Goal: Task Accomplishment & Management: Manage account settings

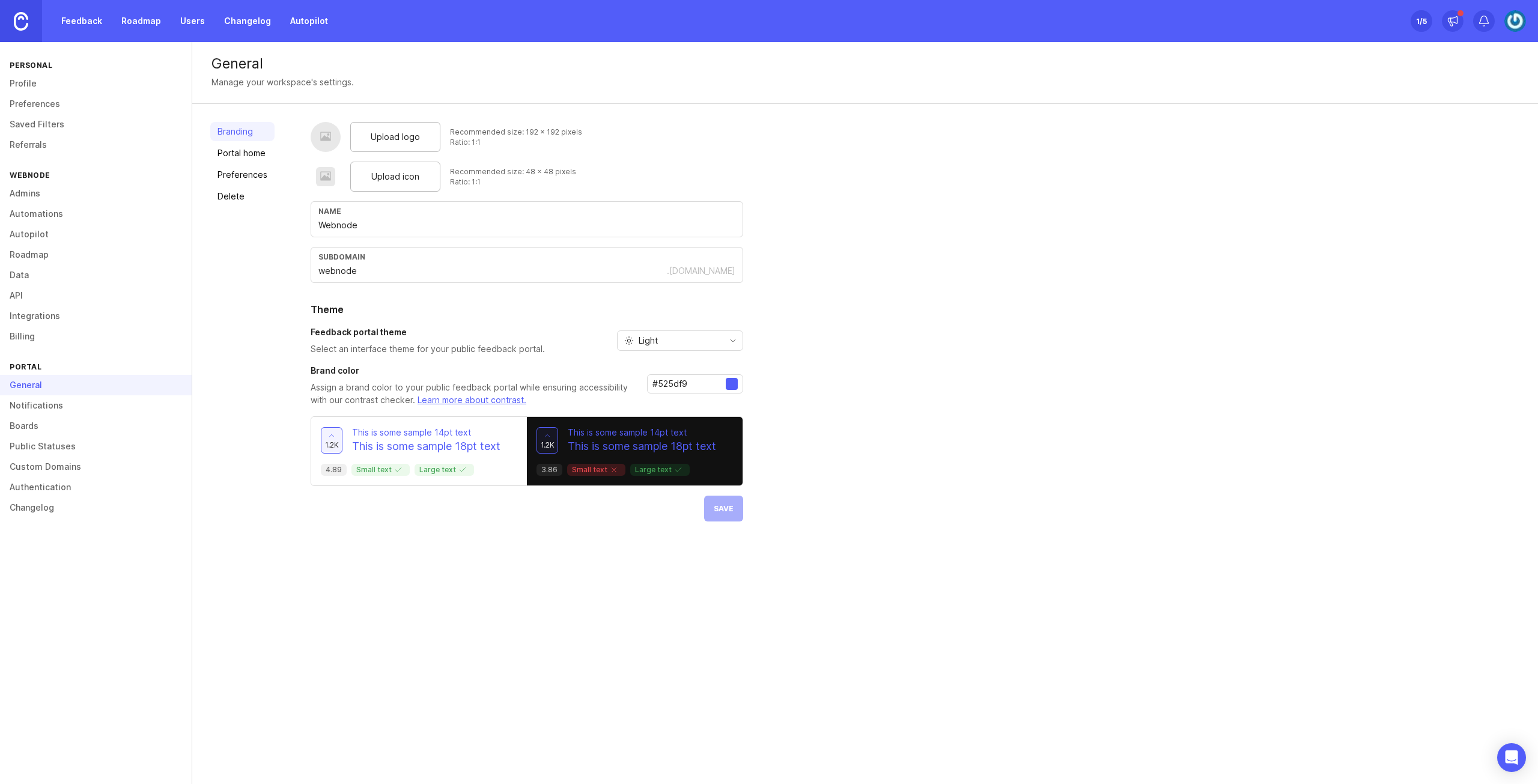
click at [801, 430] on div "Upload logo Recommended size: 192 x 192 pixels Ratio: 1:1 Upload icon Recommend…" at bounding box center [915, 322] width 1209 height 399
click at [257, 257] on div "Branding Portal home Preferences Delete" at bounding box center [243, 322] width 64 height 399
click at [74, 15] on link "Feedback" at bounding box center [82, 21] width 55 height 22
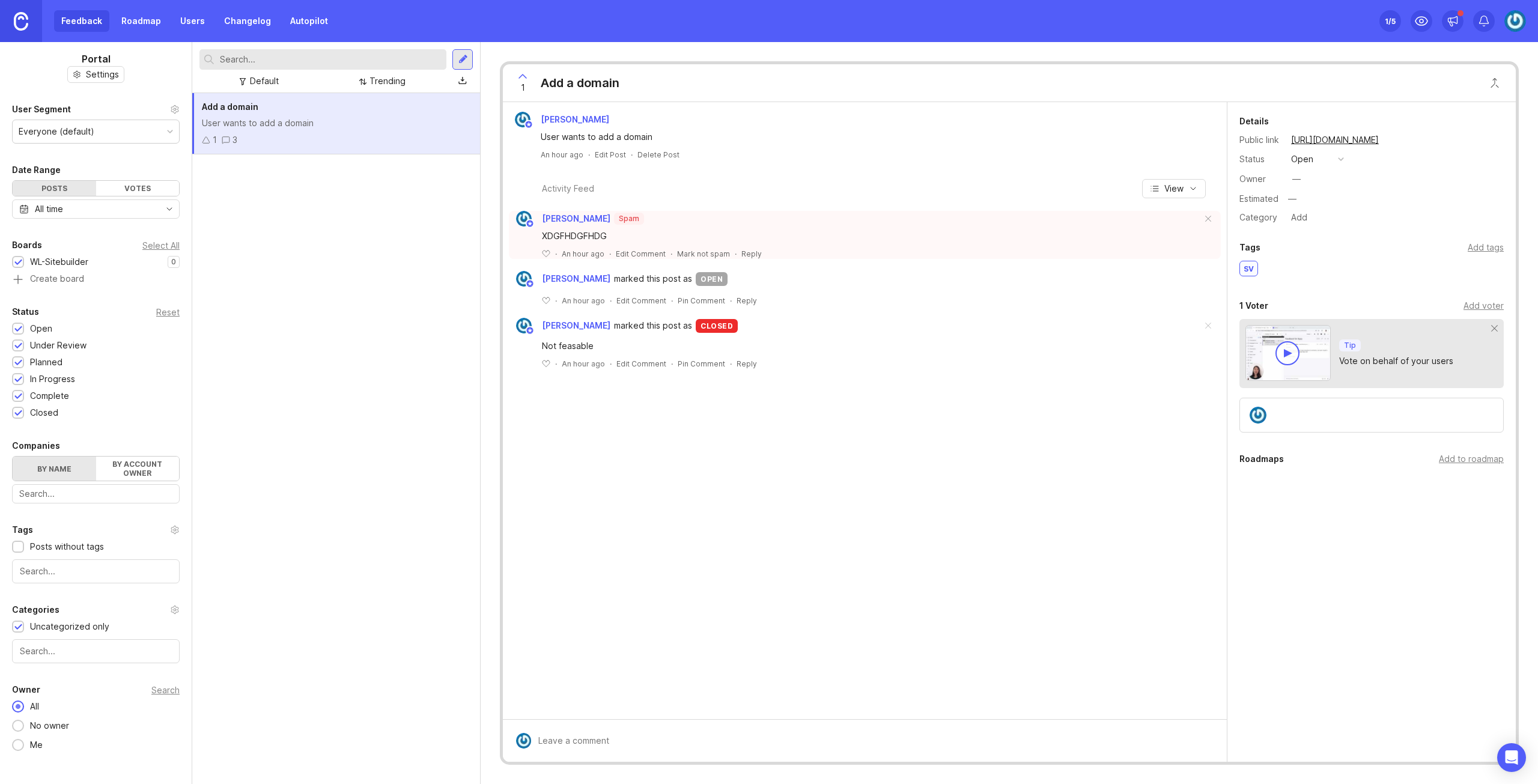
click at [310, 122] on div "User wants to add a domain" at bounding box center [336, 123] width 268 height 14
click at [459, 59] on div at bounding box center [463, 59] width 10 height 11
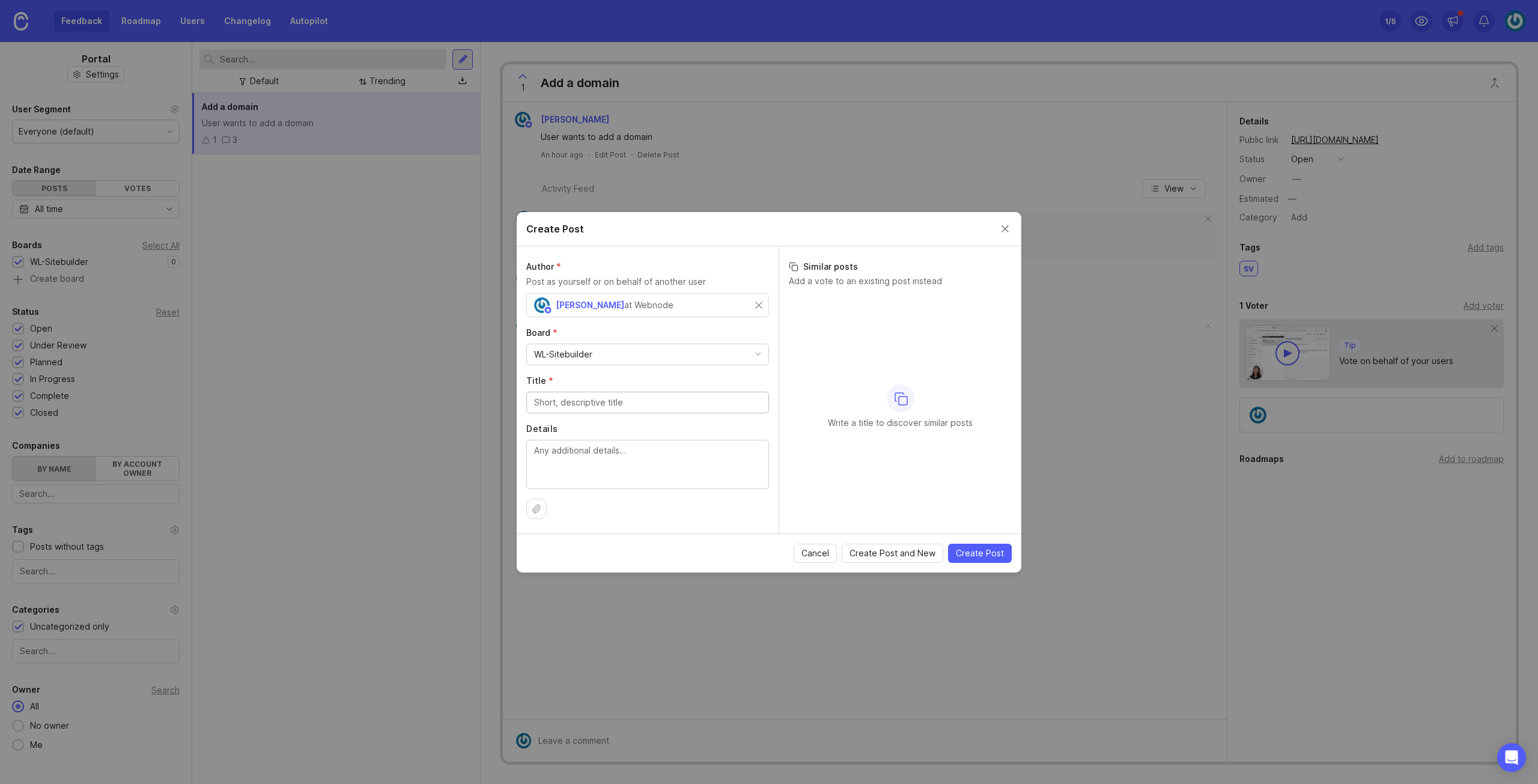
click at [643, 406] on input "Title *" at bounding box center [647, 402] width 227 height 14
type input "Run a website"
click at [646, 454] on textarea "Details" at bounding box center [647, 464] width 227 height 40
type textarea "User wants to run a website"
click at [975, 551] on span "Create Post" at bounding box center [980, 553] width 48 height 12
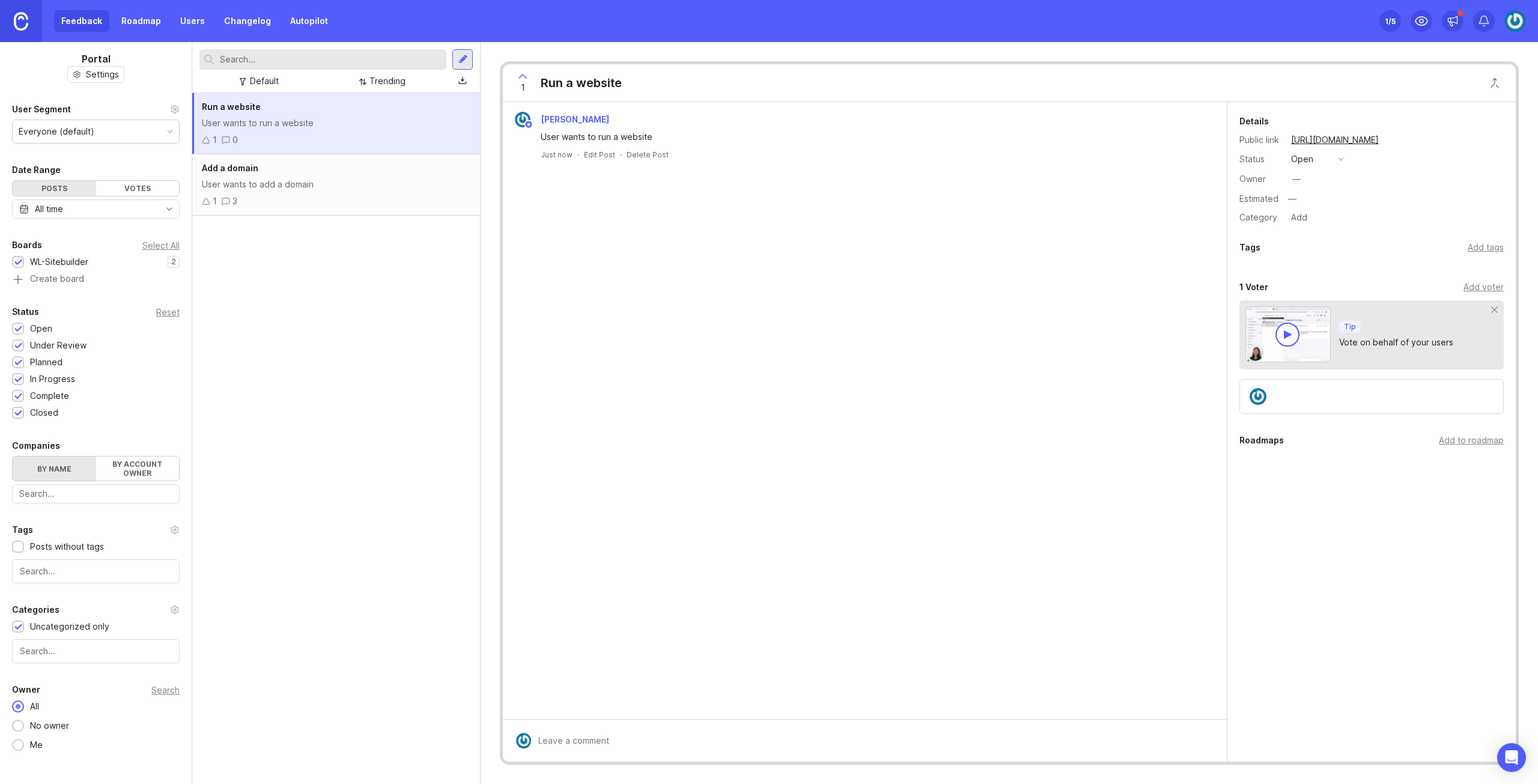
click at [322, 129] on div "User wants to run a website" at bounding box center [336, 123] width 268 height 14
click at [331, 204] on div "1 3" at bounding box center [336, 201] width 268 height 14
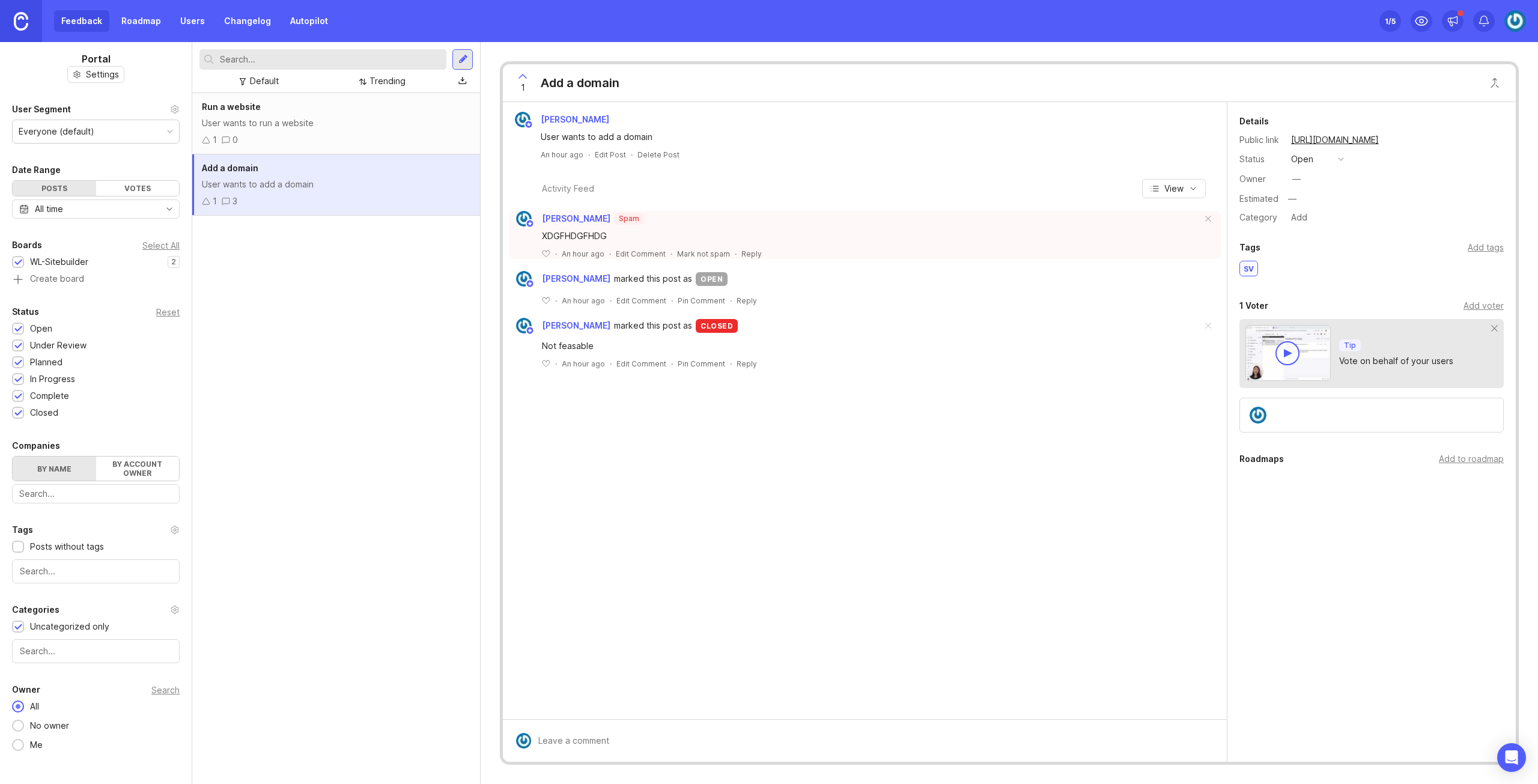
click at [341, 132] on div "Run a website User wants to run a website 1 0" at bounding box center [336, 123] width 288 height 61
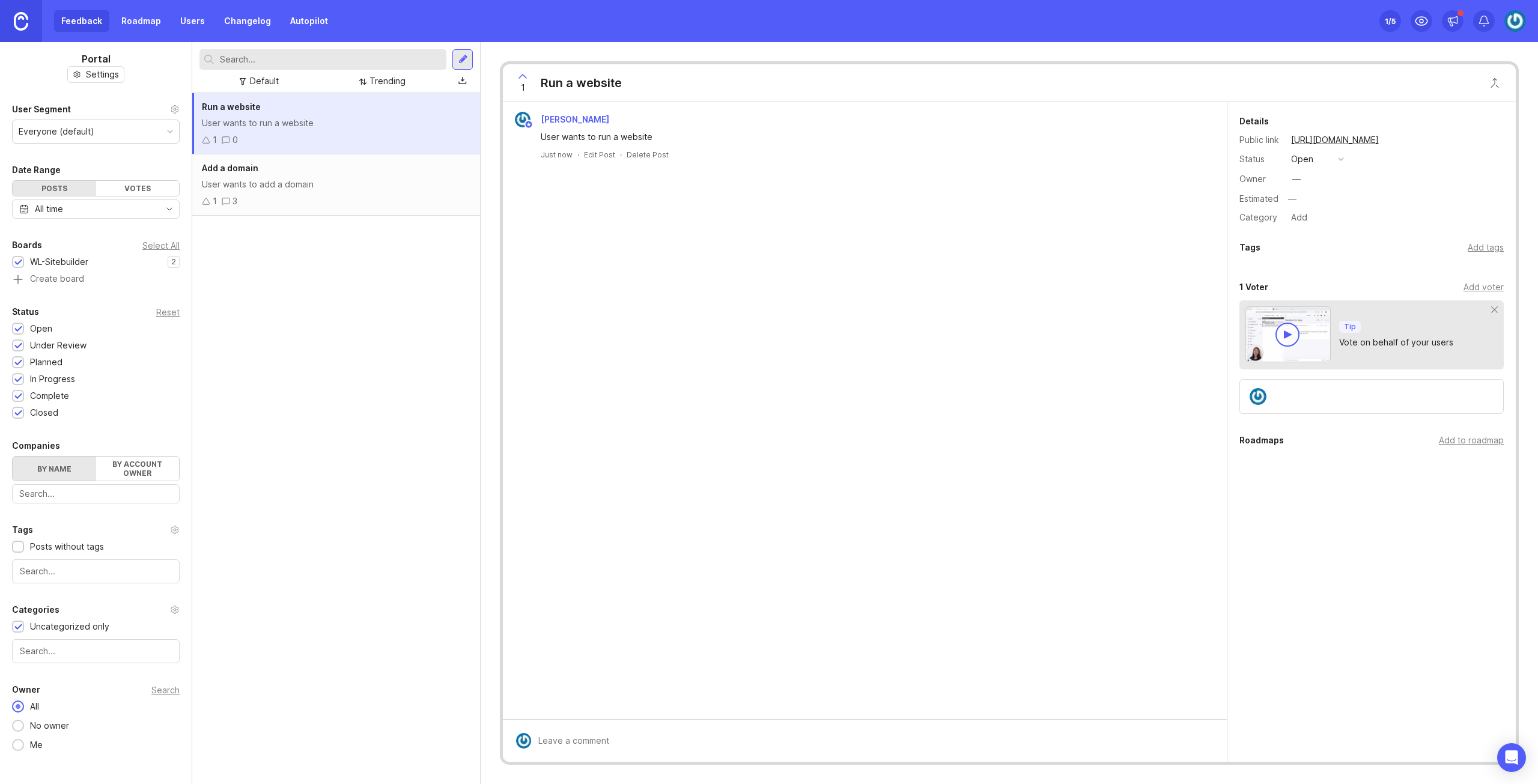
click at [386, 82] on div "Trending" at bounding box center [387, 81] width 36 height 14
click at [268, 85] on div "Default" at bounding box center [264, 81] width 29 height 14
click at [288, 246] on div "Run a website User wants to run a website 1 0 Add a domain User wants to add a …" at bounding box center [336, 439] width 288 height 691
click at [1342, 159] on div "button" at bounding box center [1341, 159] width 6 height 6
click at [1320, 287] on div "closed" at bounding box center [1310, 291] width 32 height 10
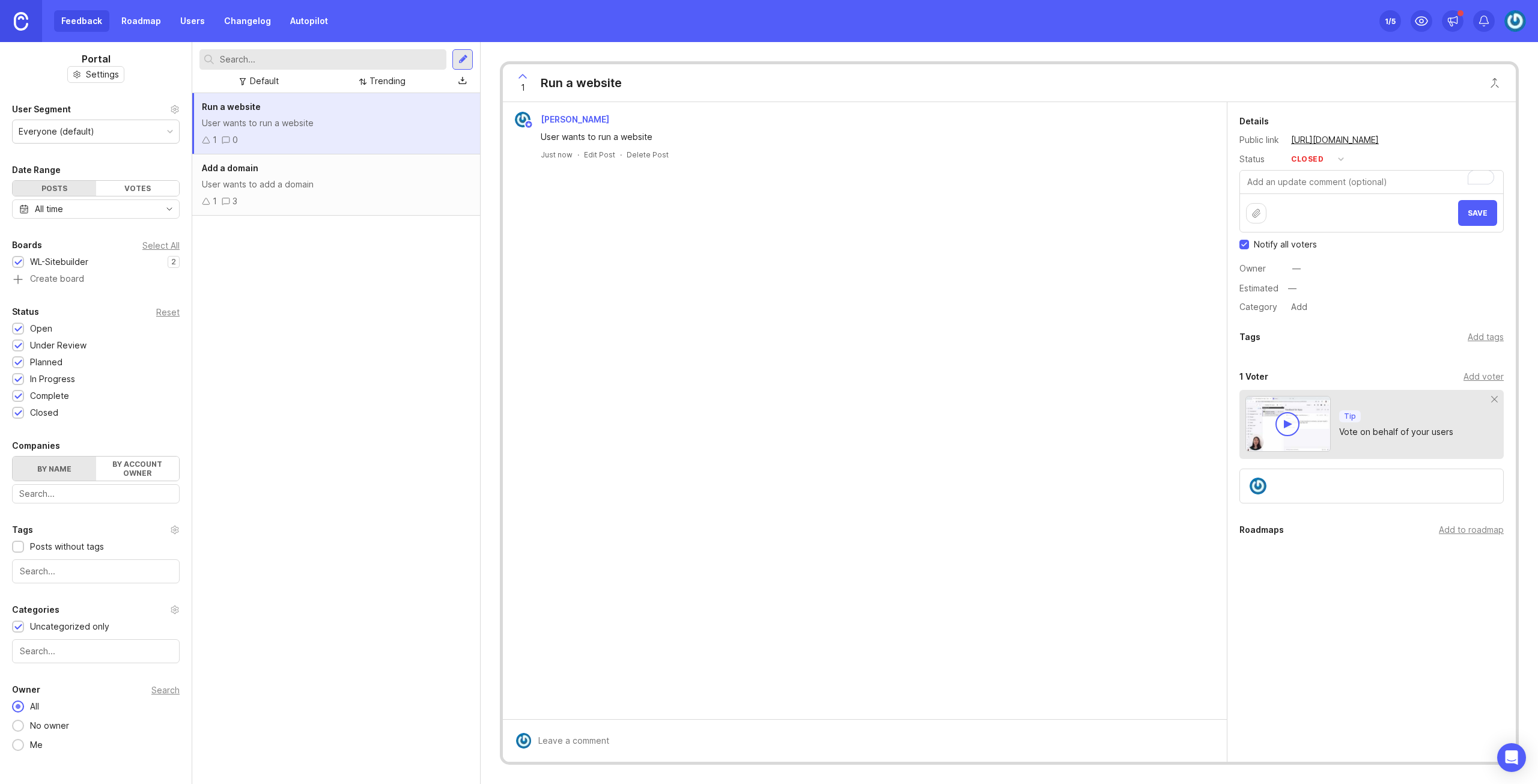
click at [66, 259] on div "WL-Sitebuilder" at bounding box center [59, 262] width 59 height 14
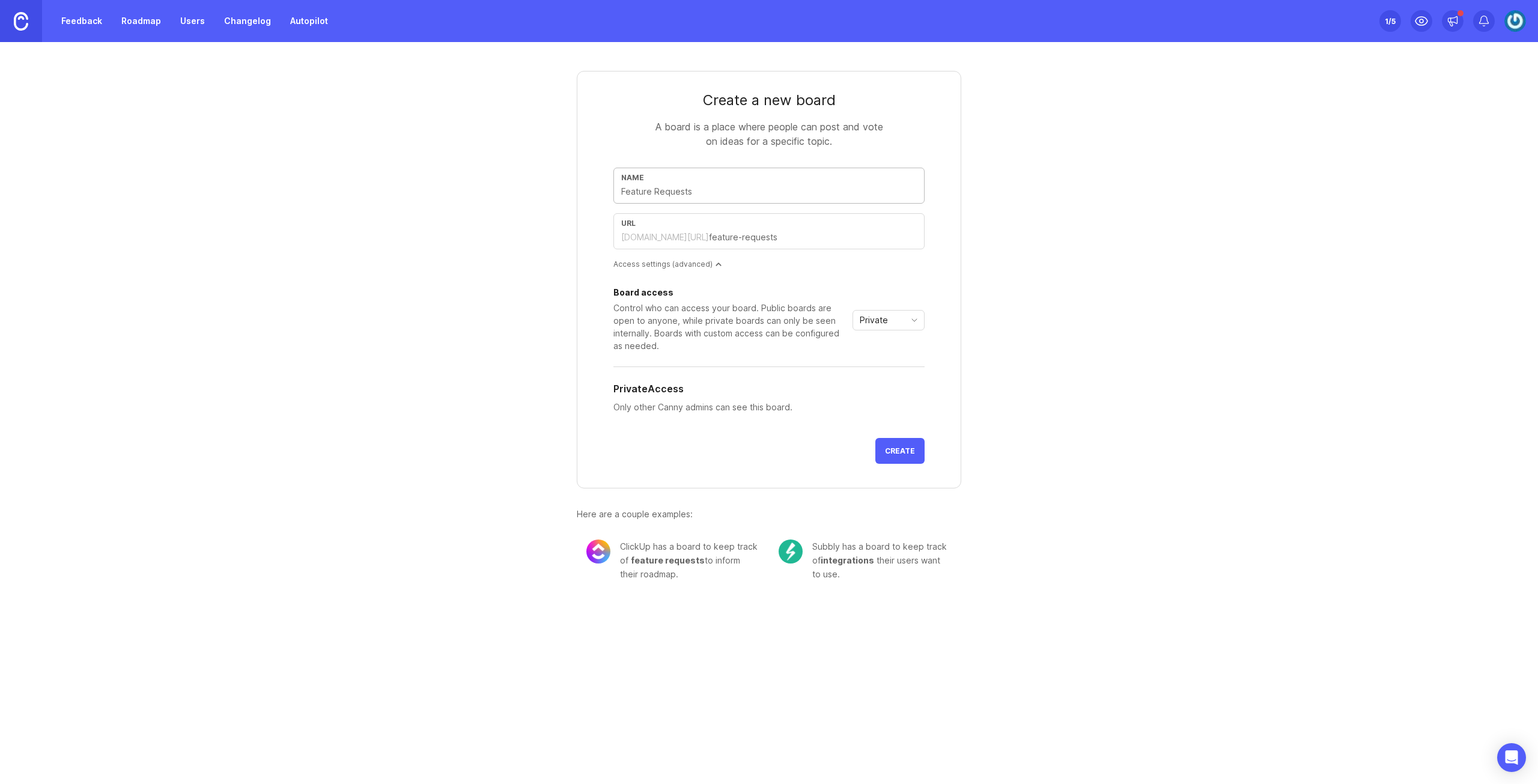
click at [731, 194] on input "text" at bounding box center [769, 192] width 295 height 14
type input "B"
type input "b"
type input "E"
type input "e"
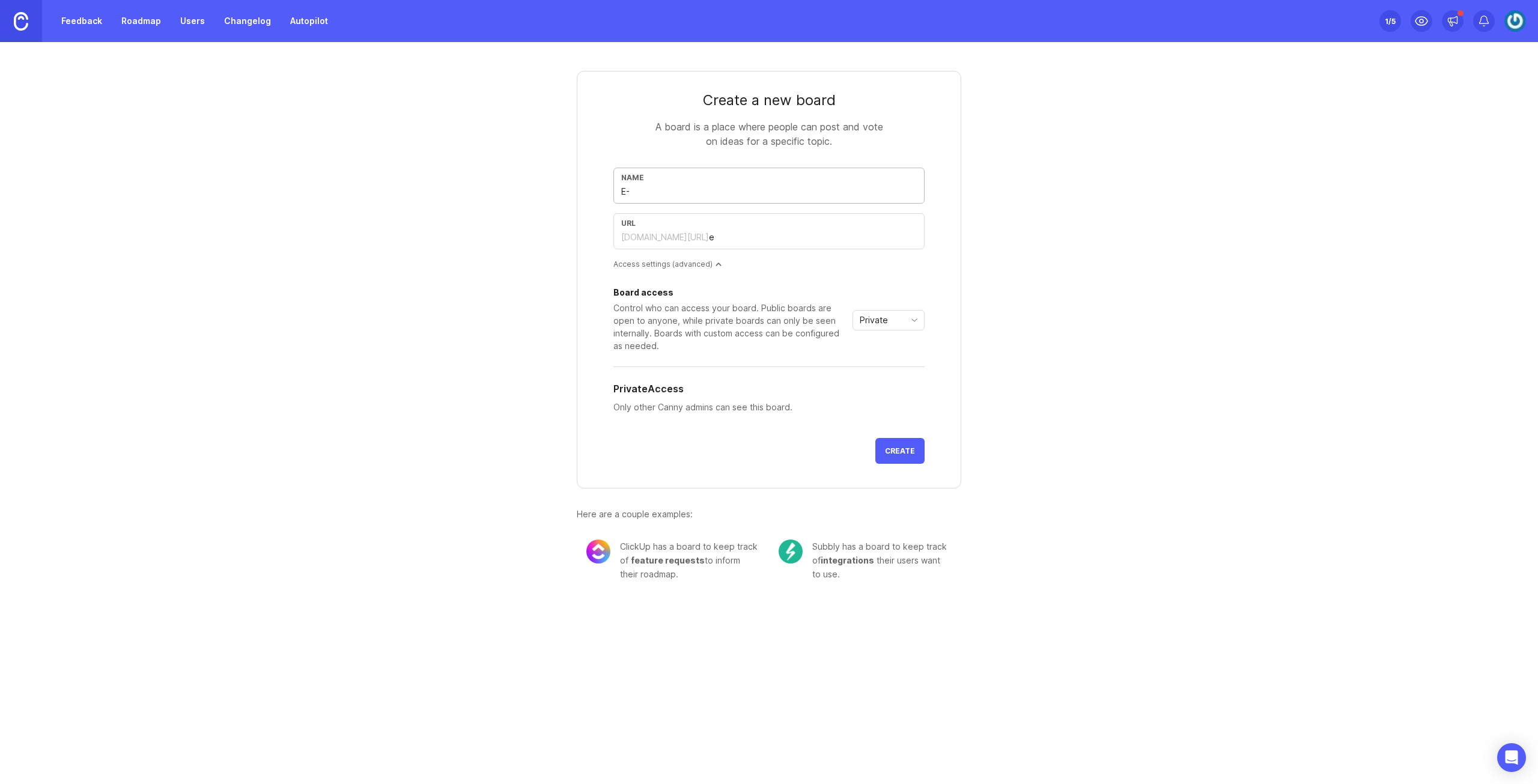
type input "E-s"
type input "e-s"
type input "E-sh"
type input "e-sh"
type input "E-sho"
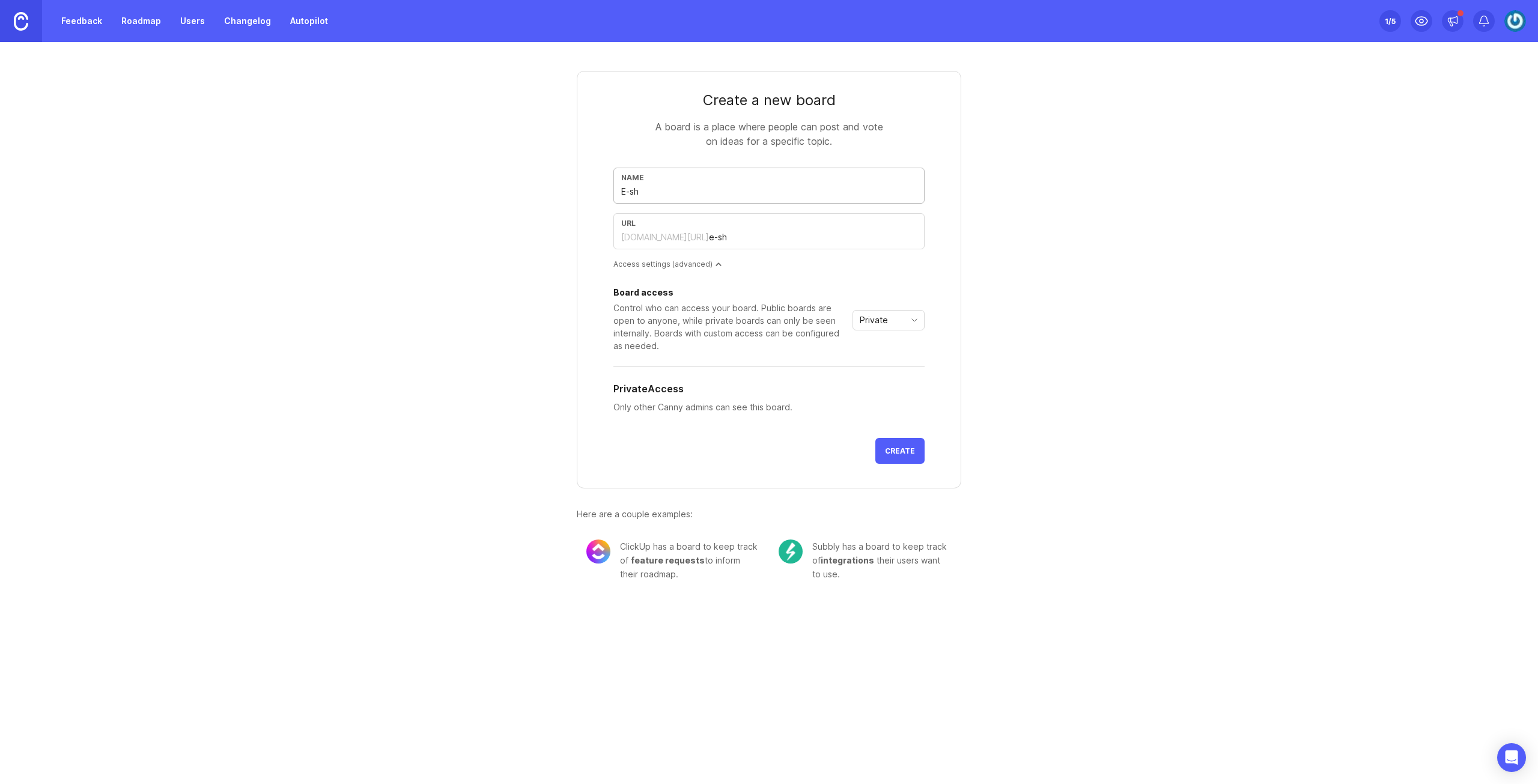
type input "e-sho"
type input "E-shop"
type input "e-shop"
type input "E-shop"
click at [753, 242] on input "e-shop" at bounding box center [812, 237] width 208 height 14
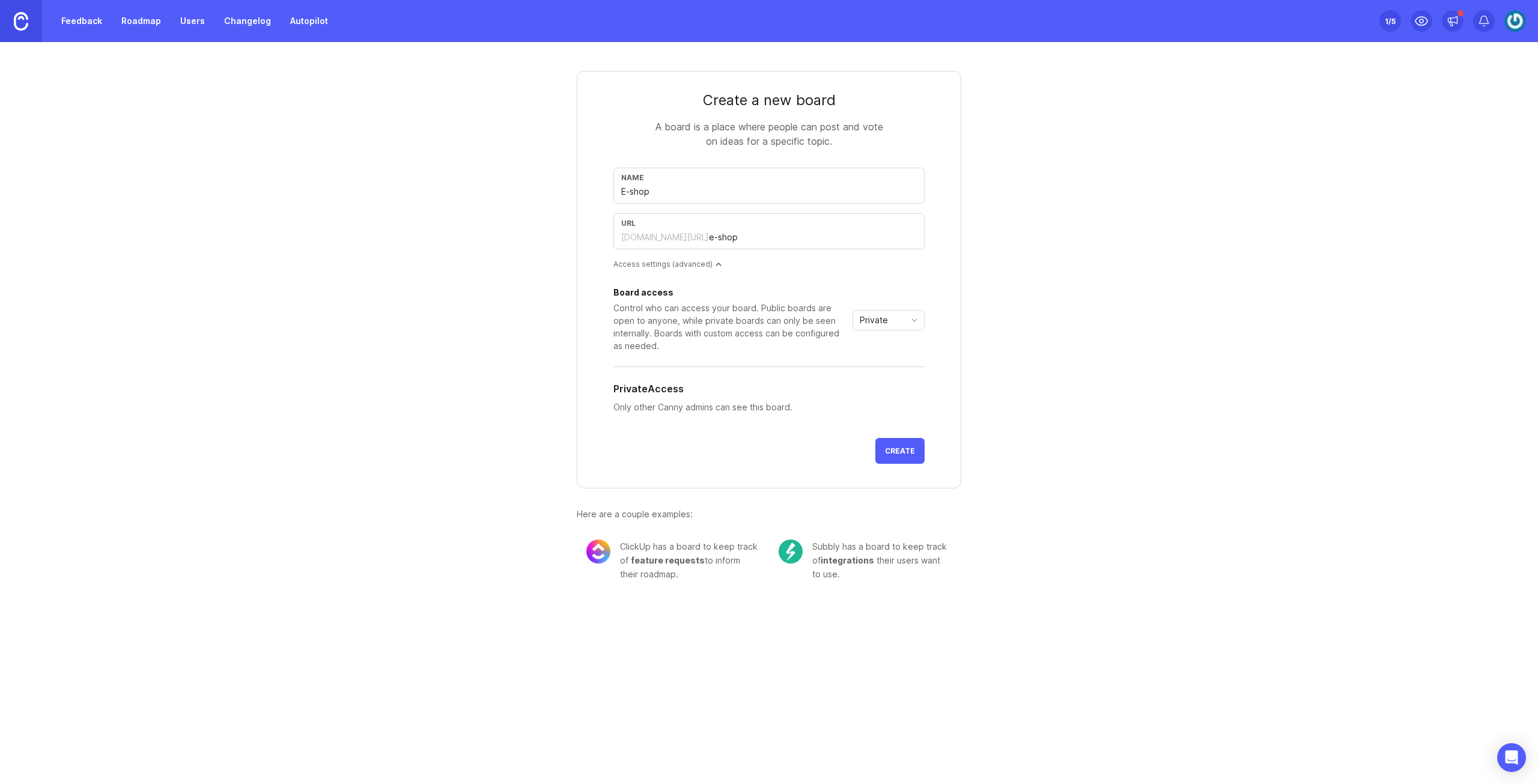
click at [904, 459] on button "Create" at bounding box center [900, 451] width 50 height 26
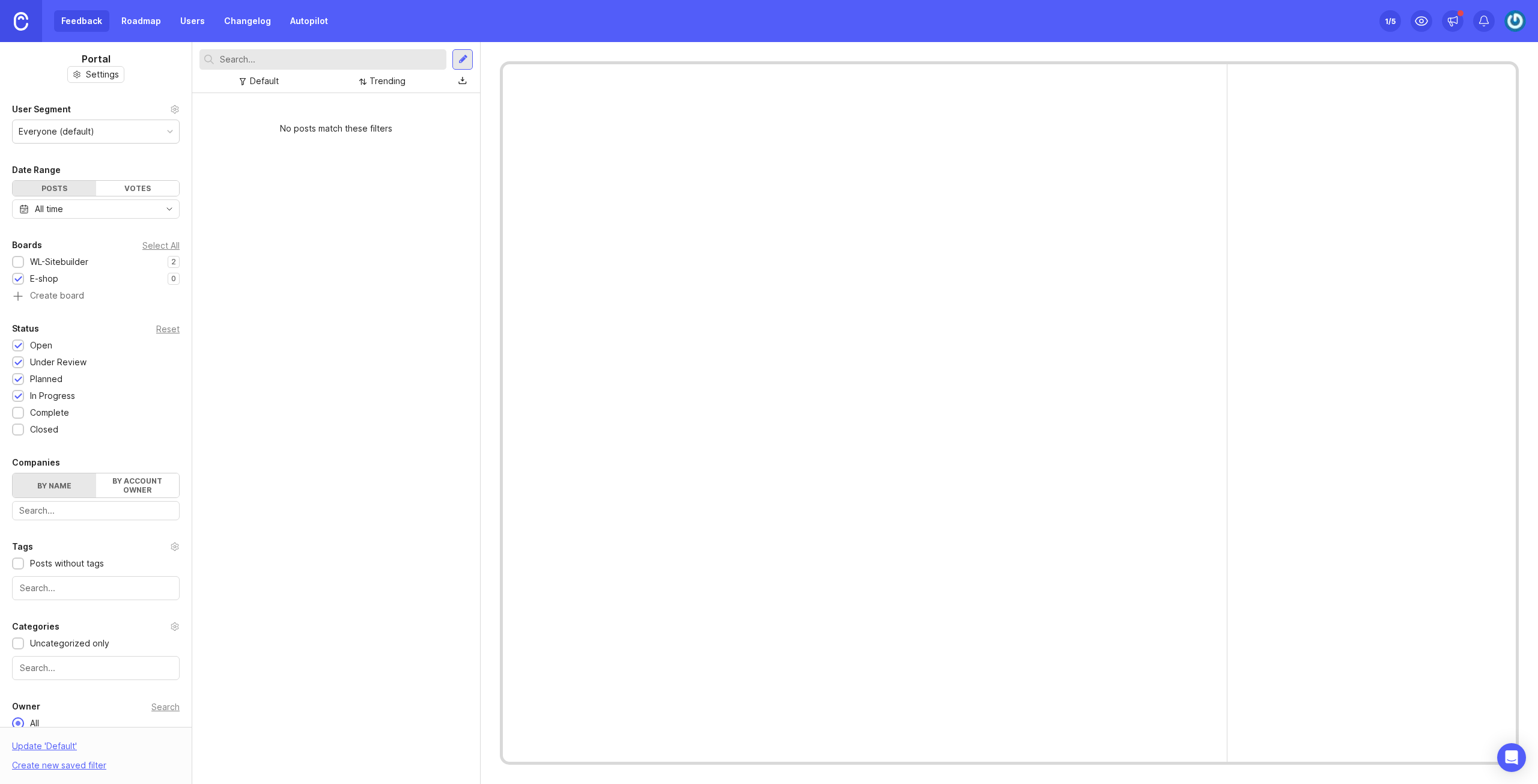
click at [86, 260] on div "WL-Sitebuilder" at bounding box center [59, 262] width 59 height 14
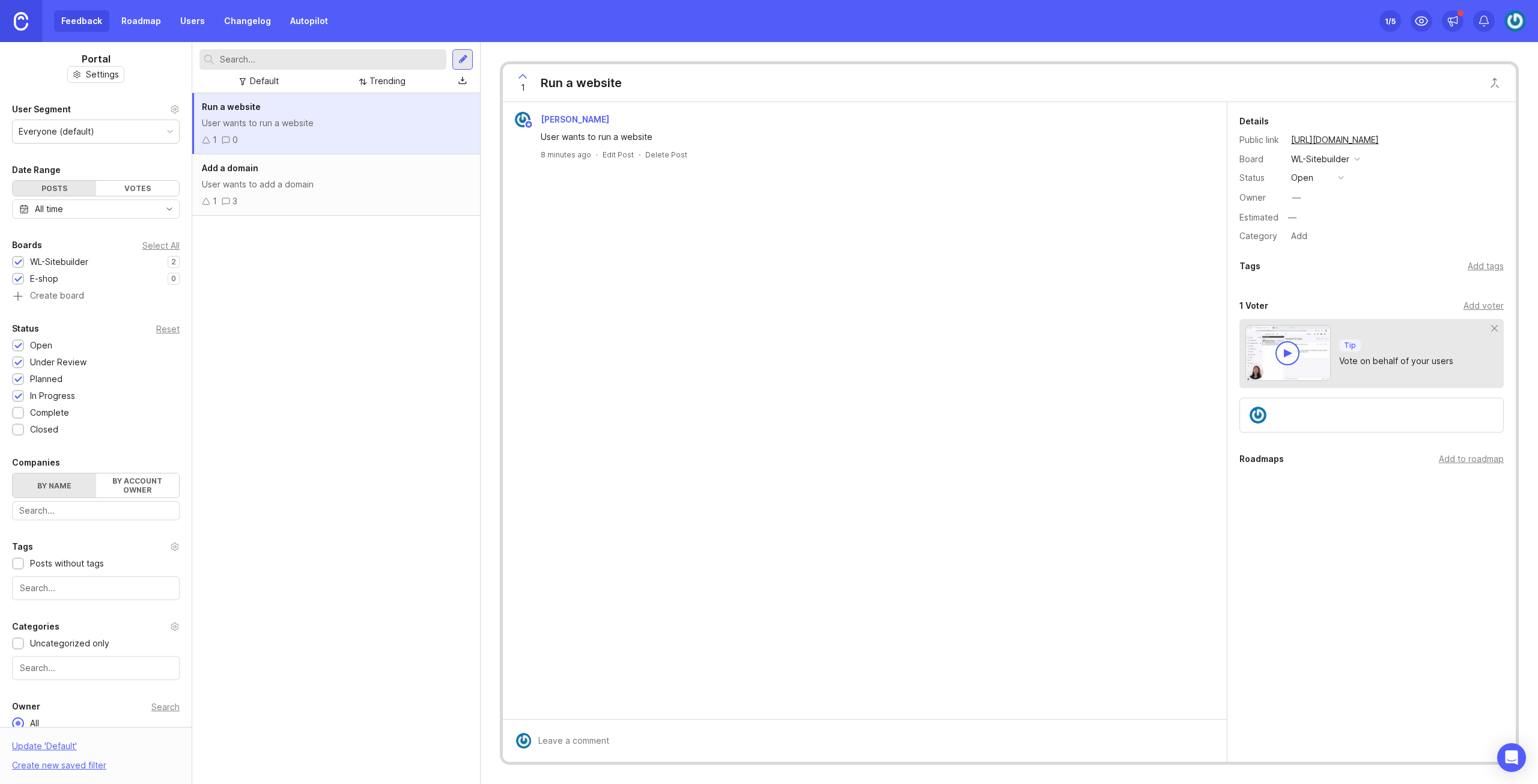
click at [84, 278] on div "E-shop 0 1" at bounding box center [96, 278] width 168 height 14
click at [18, 277] on div at bounding box center [18, 280] width 8 height 9
click at [19, 264] on div at bounding box center [18, 263] width 8 height 9
click at [19, 281] on div at bounding box center [18, 280] width 8 height 9
click at [18, 259] on div at bounding box center [18, 263] width 8 height 9
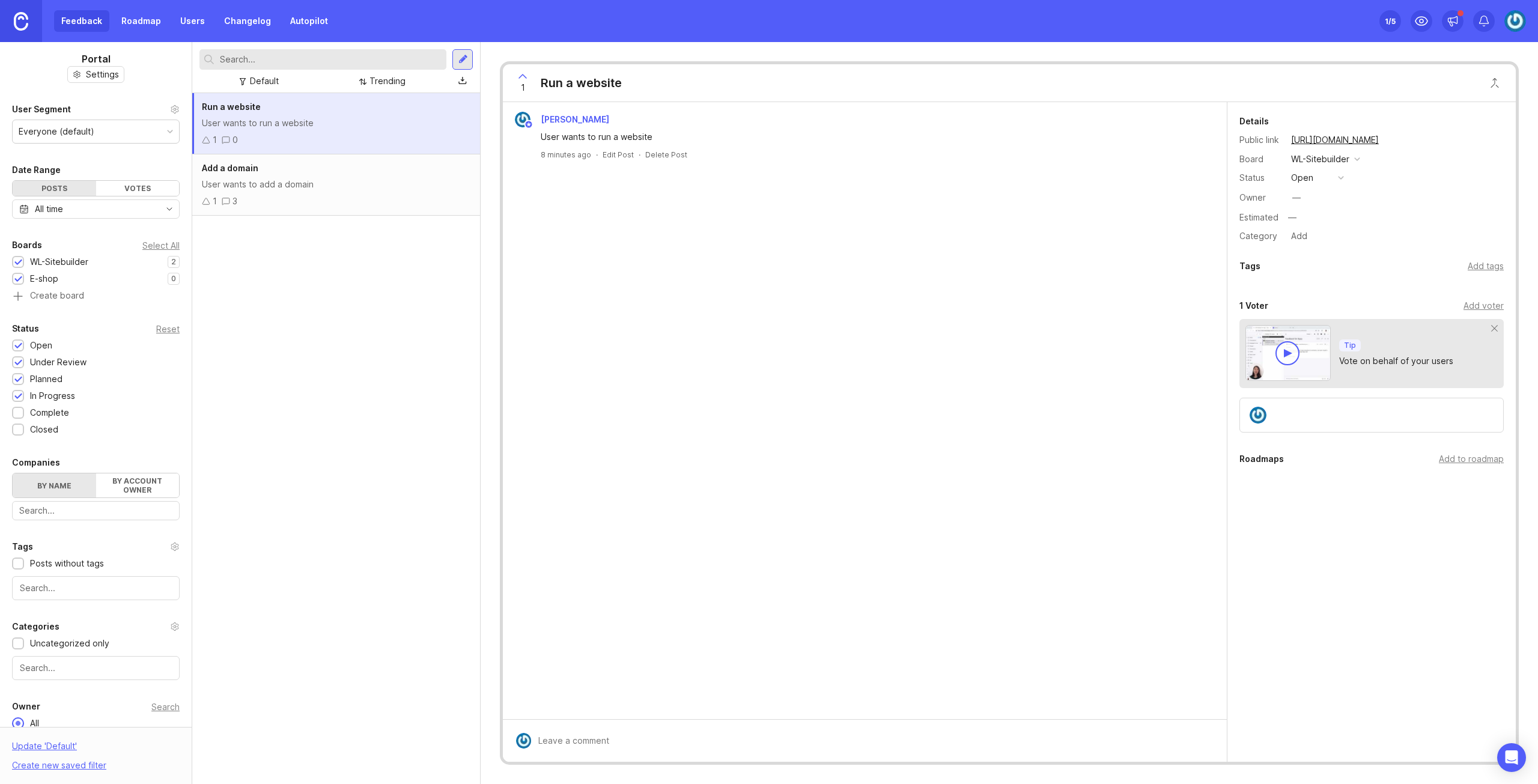
click at [20, 278] on div at bounding box center [18, 280] width 8 height 9
click at [17, 259] on div at bounding box center [18, 263] width 8 height 9
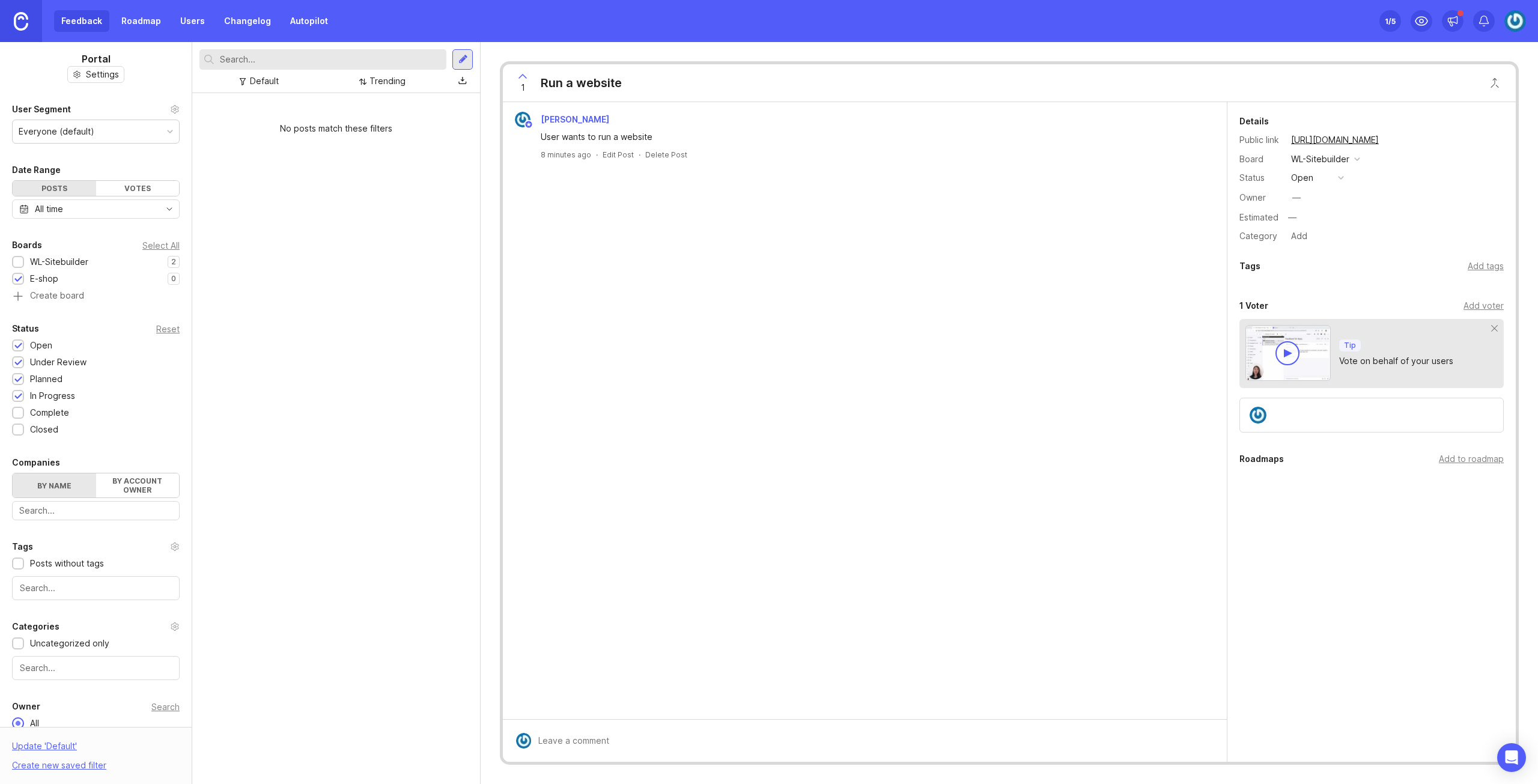
click at [18, 275] on div at bounding box center [18, 280] width 8 height 9
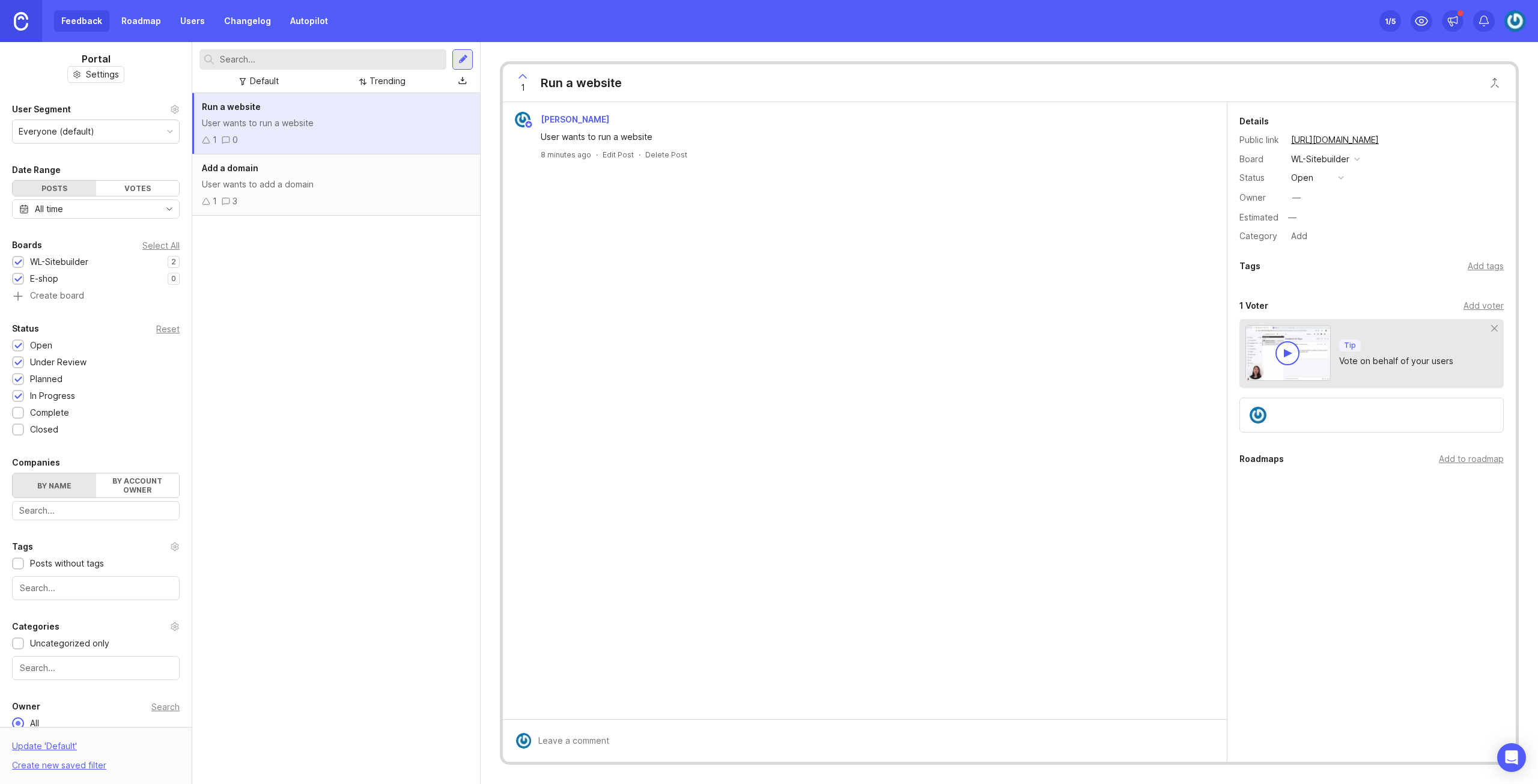
click at [18, 275] on div at bounding box center [18, 280] width 8 height 9
click at [21, 263] on div at bounding box center [18, 263] width 8 height 9
click at [20, 278] on div at bounding box center [18, 280] width 8 height 9
click at [19, 279] on div at bounding box center [18, 280] width 8 height 9
click at [15, 262] on div at bounding box center [18, 263] width 8 height 9
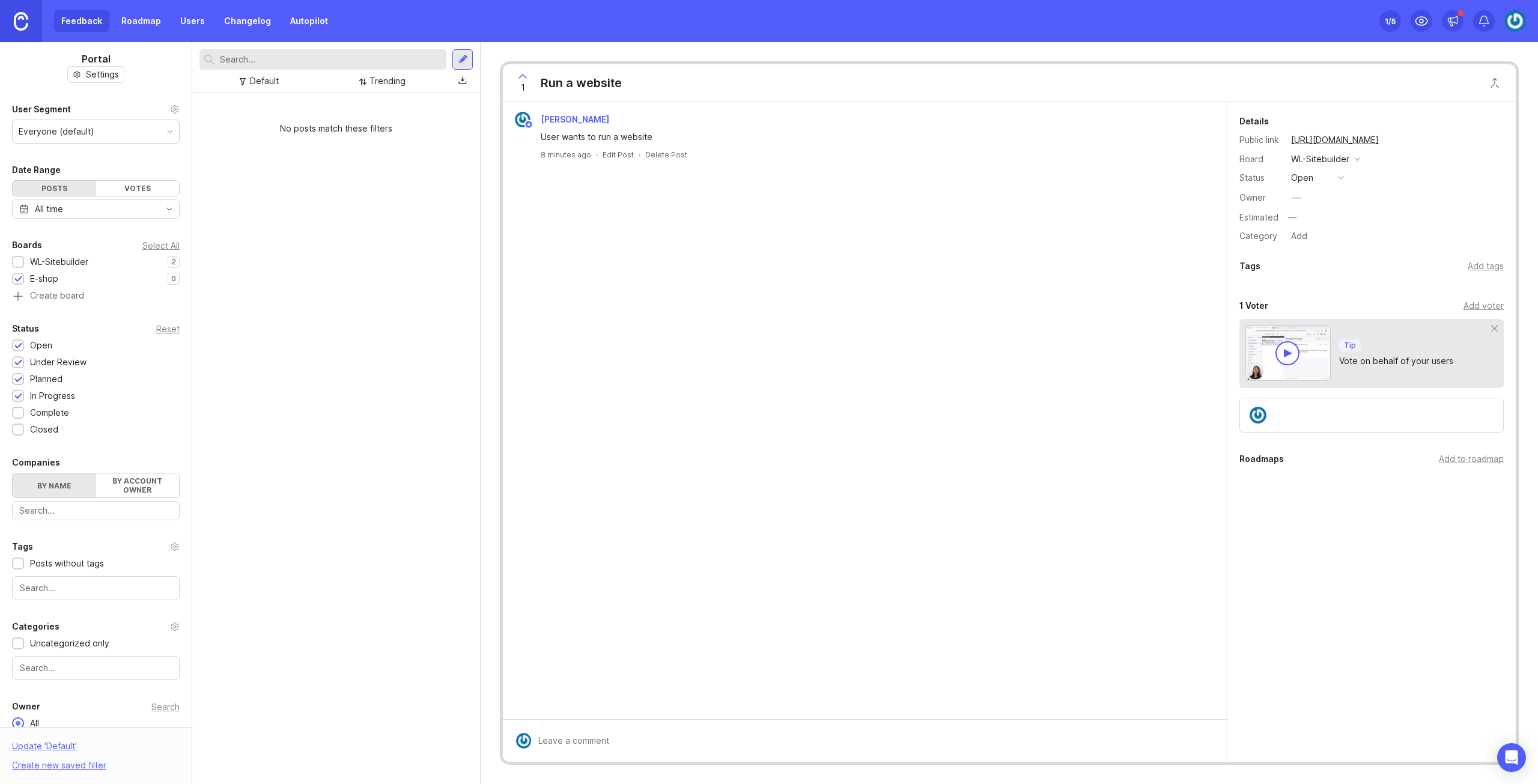
click at [156, 325] on div "Reset" at bounding box center [168, 329] width 23 height 6
click at [158, 329] on div "Reset" at bounding box center [168, 329] width 23 height 6
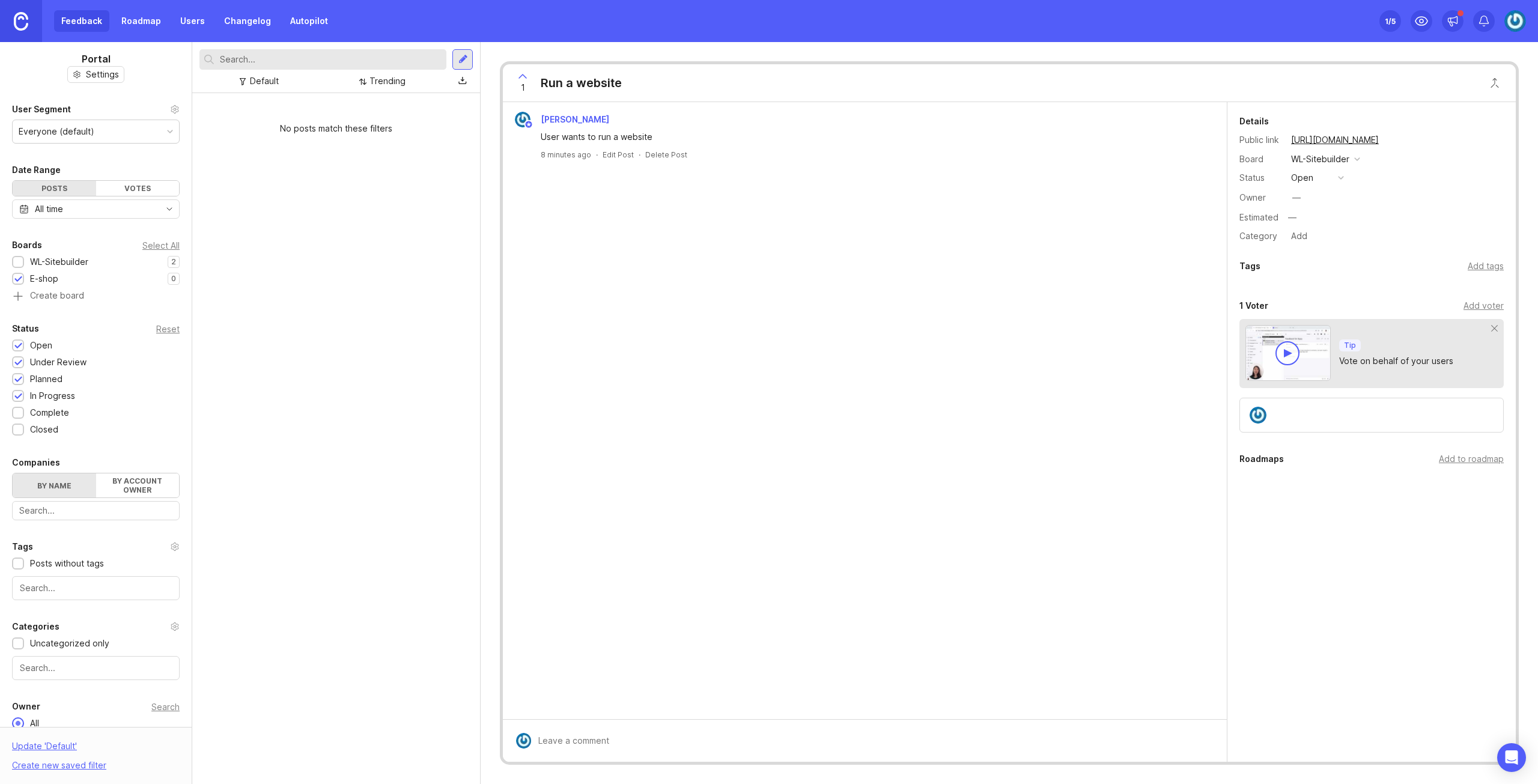
click at [158, 329] on div "Reset" at bounding box center [168, 329] width 23 height 6
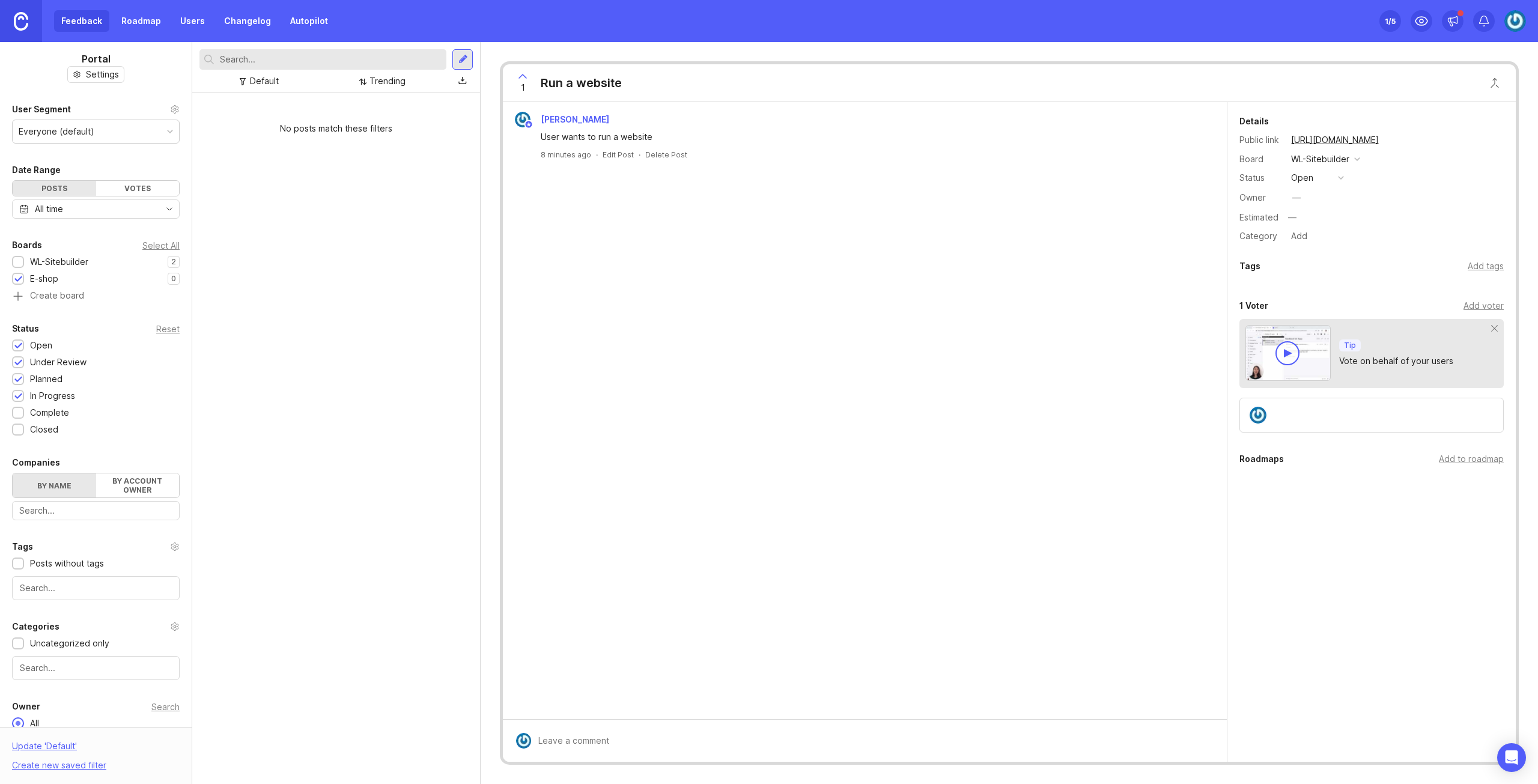
click at [158, 329] on div "Reset" at bounding box center [168, 329] width 23 height 6
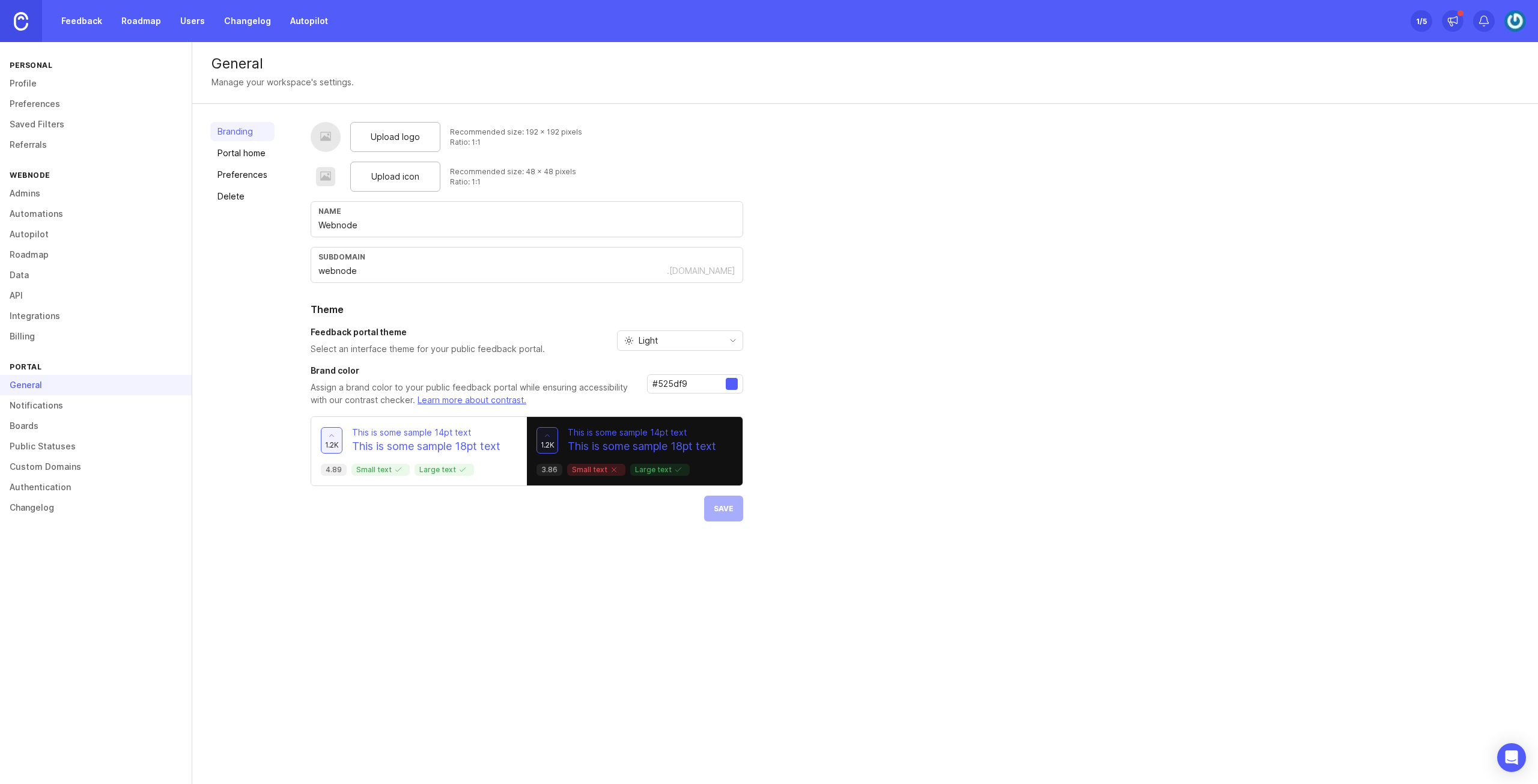
click at [87, 403] on link "Notifications" at bounding box center [96, 405] width 192 height 21
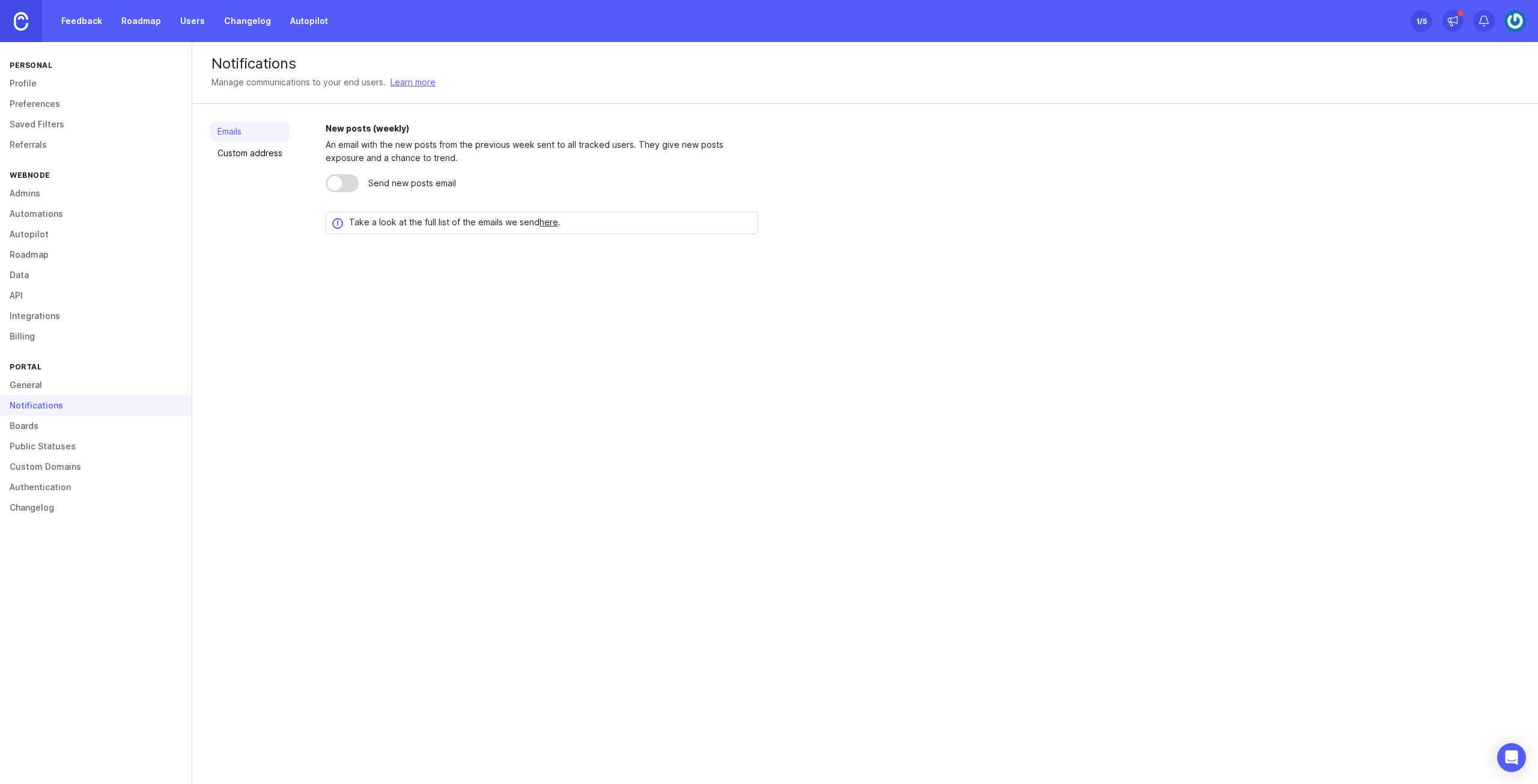
click at [90, 419] on link "Boards" at bounding box center [96, 426] width 192 height 21
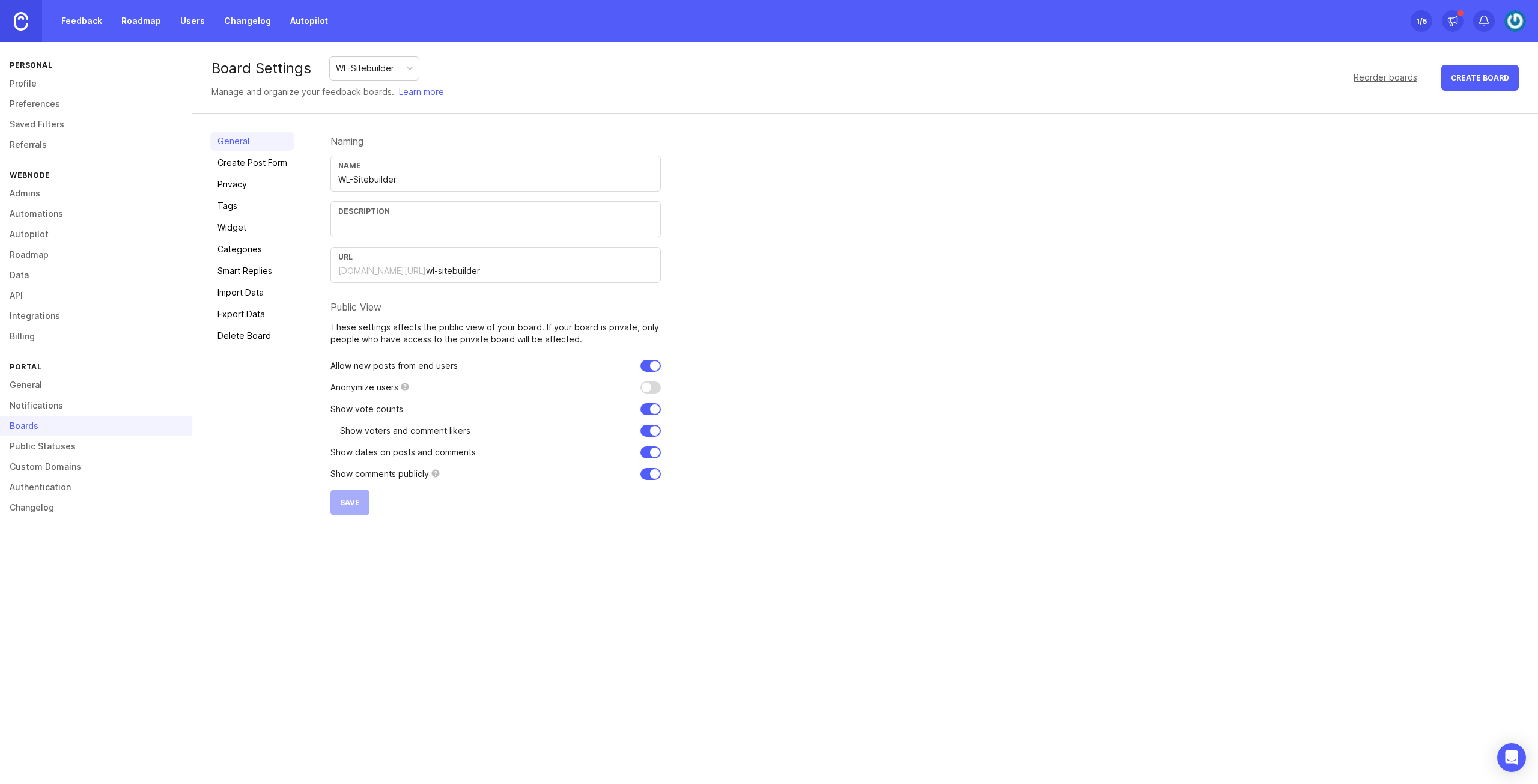
click at [262, 200] on link "Tags" at bounding box center [252, 206] width 84 height 19
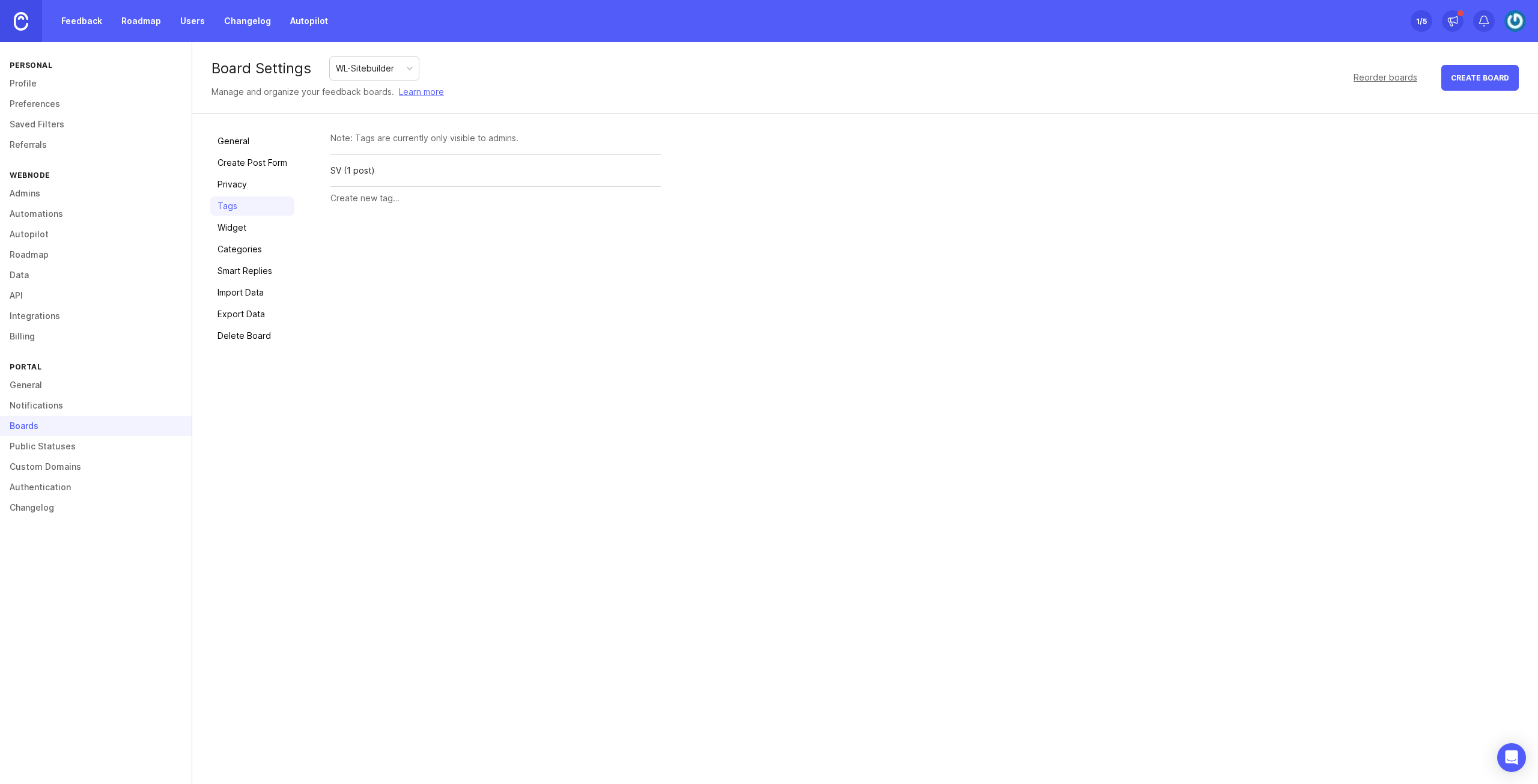
click at [376, 197] on input "text" at bounding box center [496, 198] width 331 height 14
click at [253, 226] on link "Widget" at bounding box center [252, 228] width 84 height 19
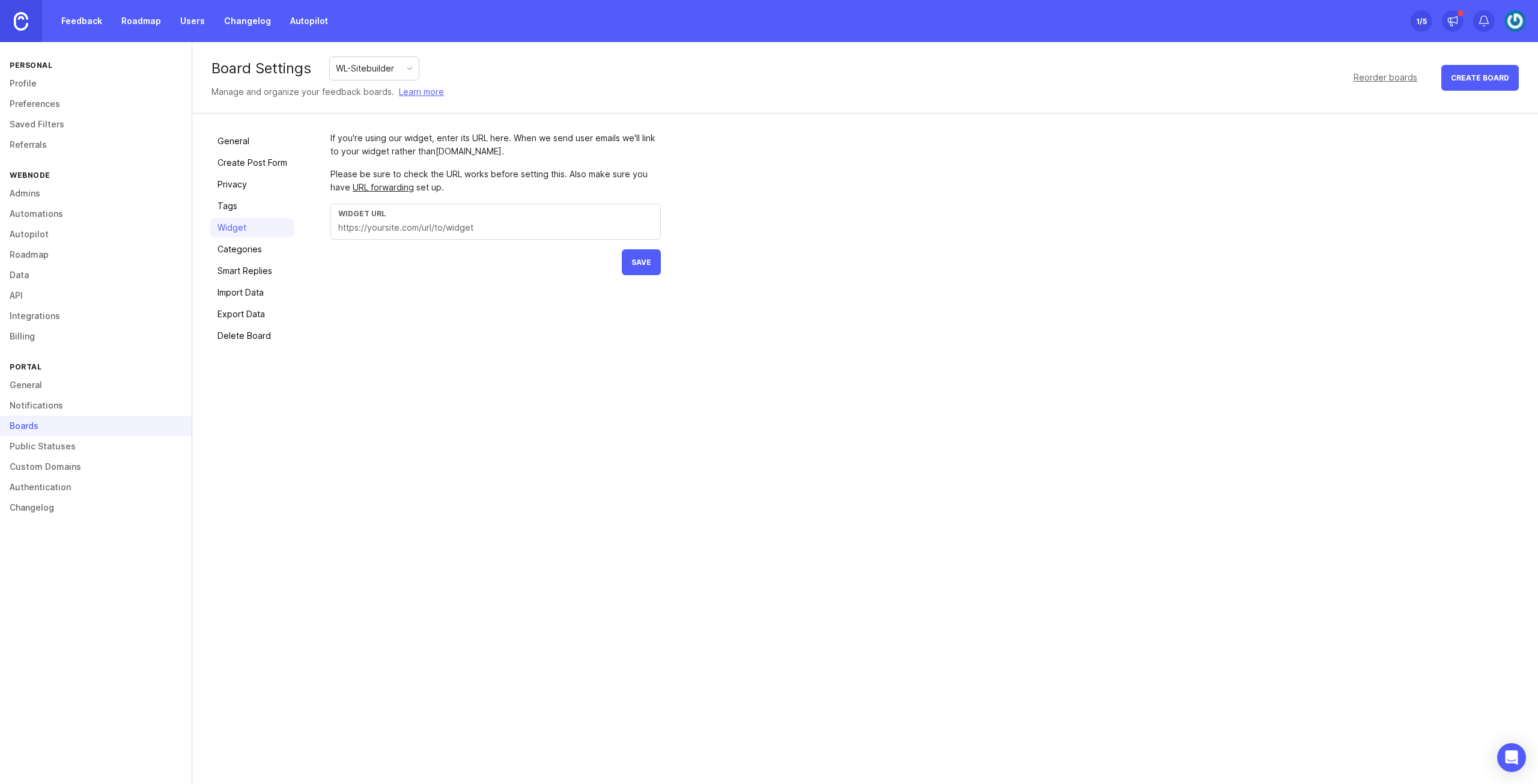
click at [260, 251] on link "Categories" at bounding box center [252, 250] width 84 height 19
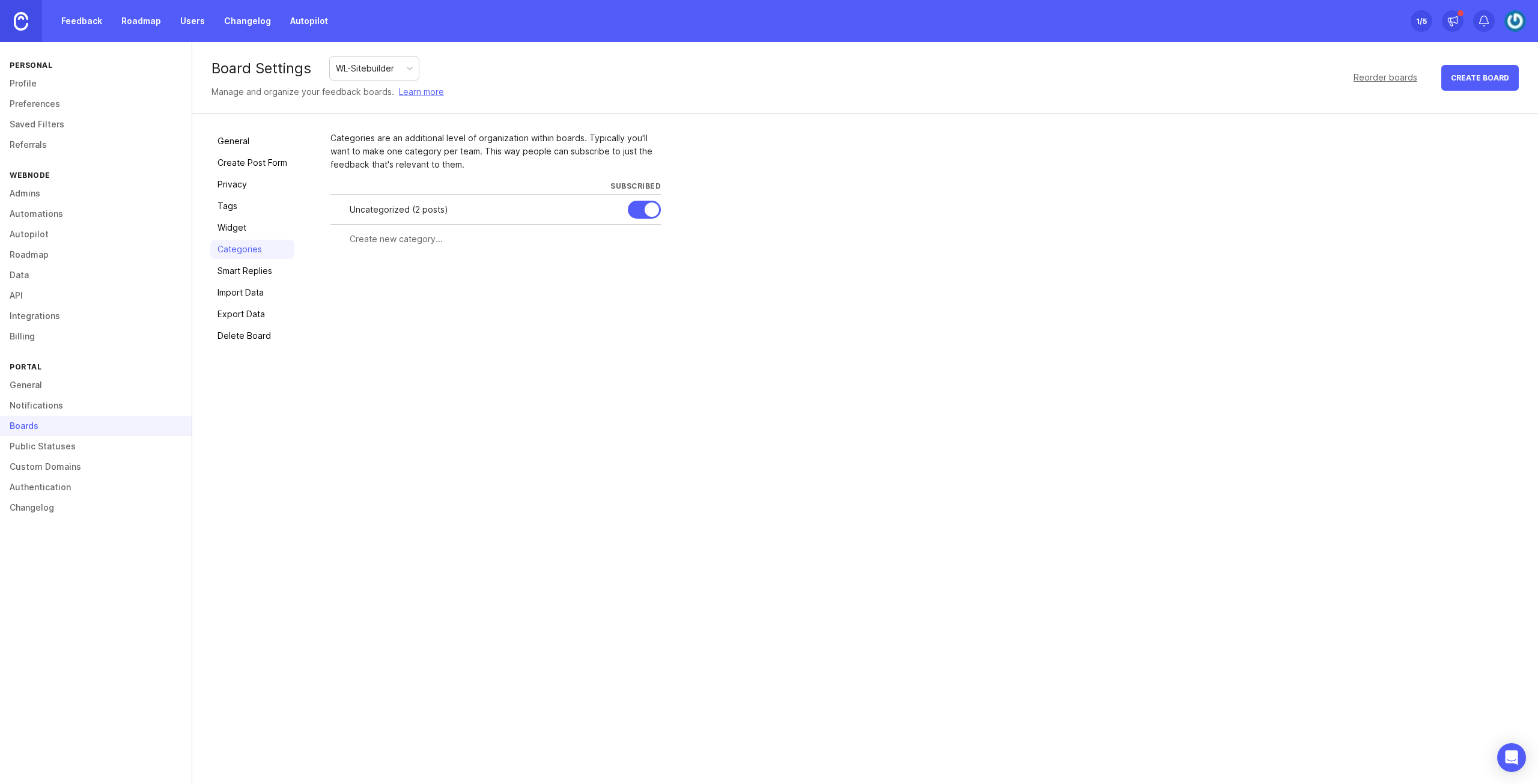
click at [403, 208] on div "Uncategorized ( 2 posts )" at bounding box center [484, 210] width 268 height 14
click at [247, 142] on link "General" at bounding box center [252, 141] width 84 height 19
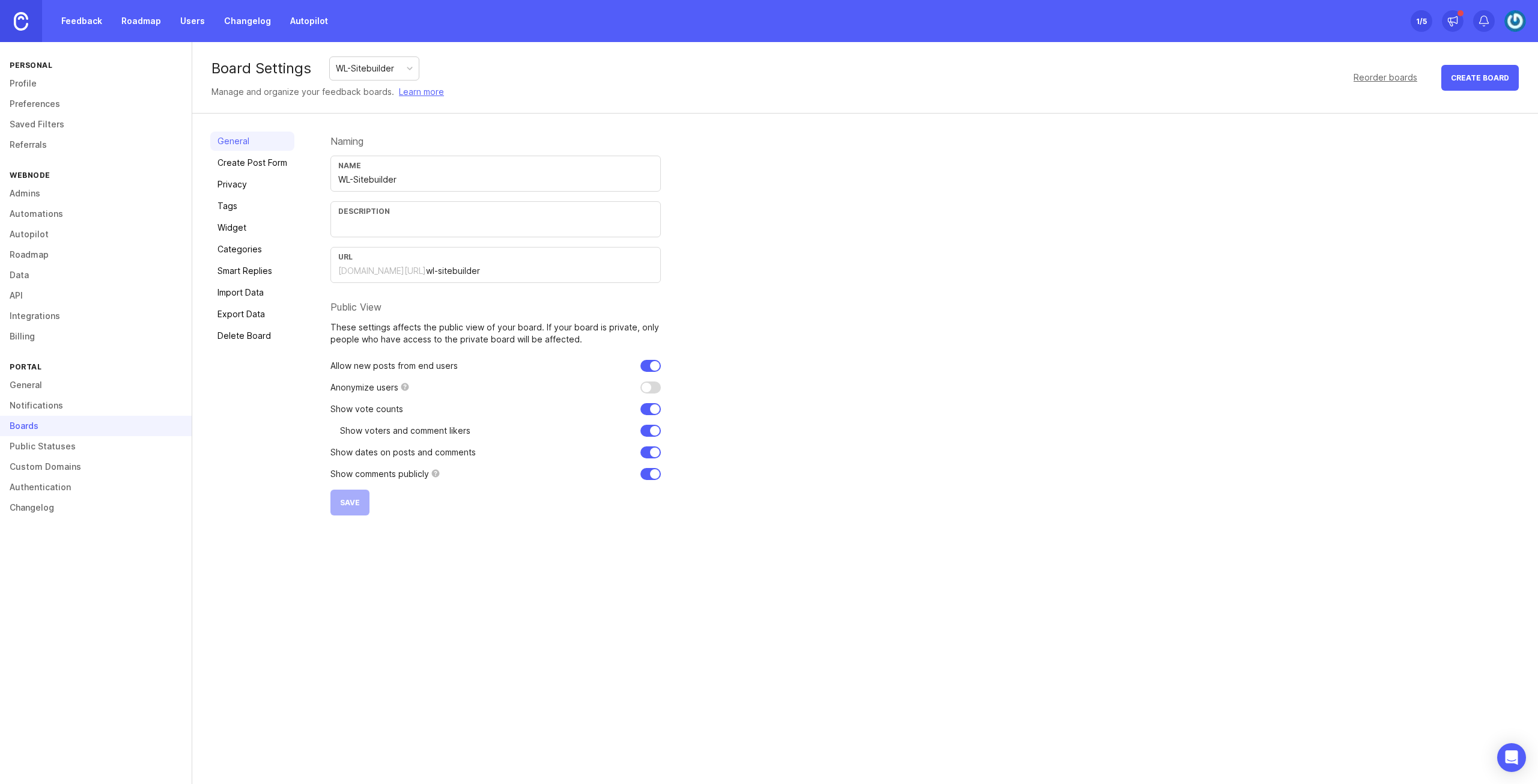
click at [91, 26] on link "Feedback" at bounding box center [82, 21] width 55 height 22
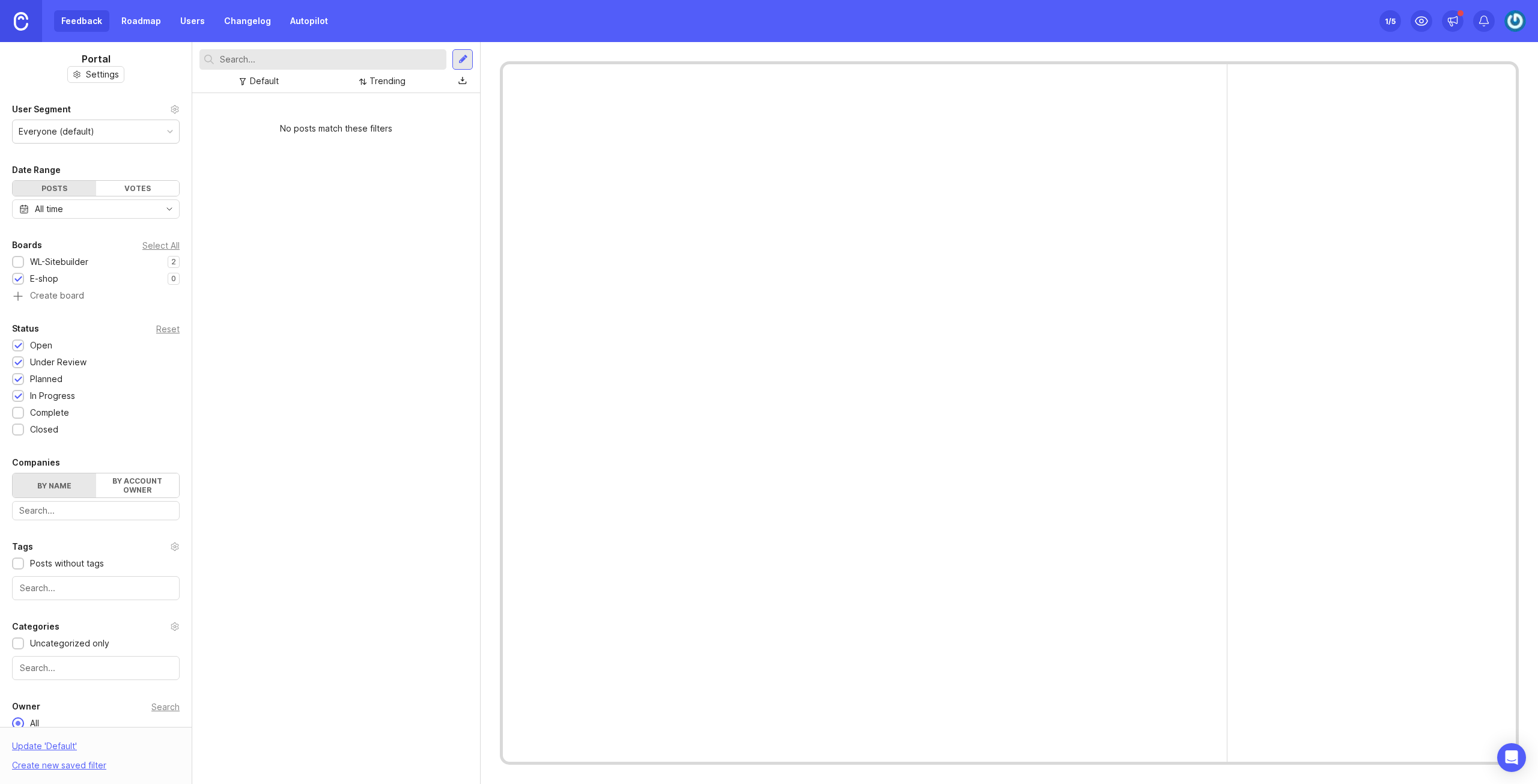
click at [82, 22] on div "Feedback Roadmap Users Changelog Autopilot" at bounding box center [194, 21] width 281 height 22
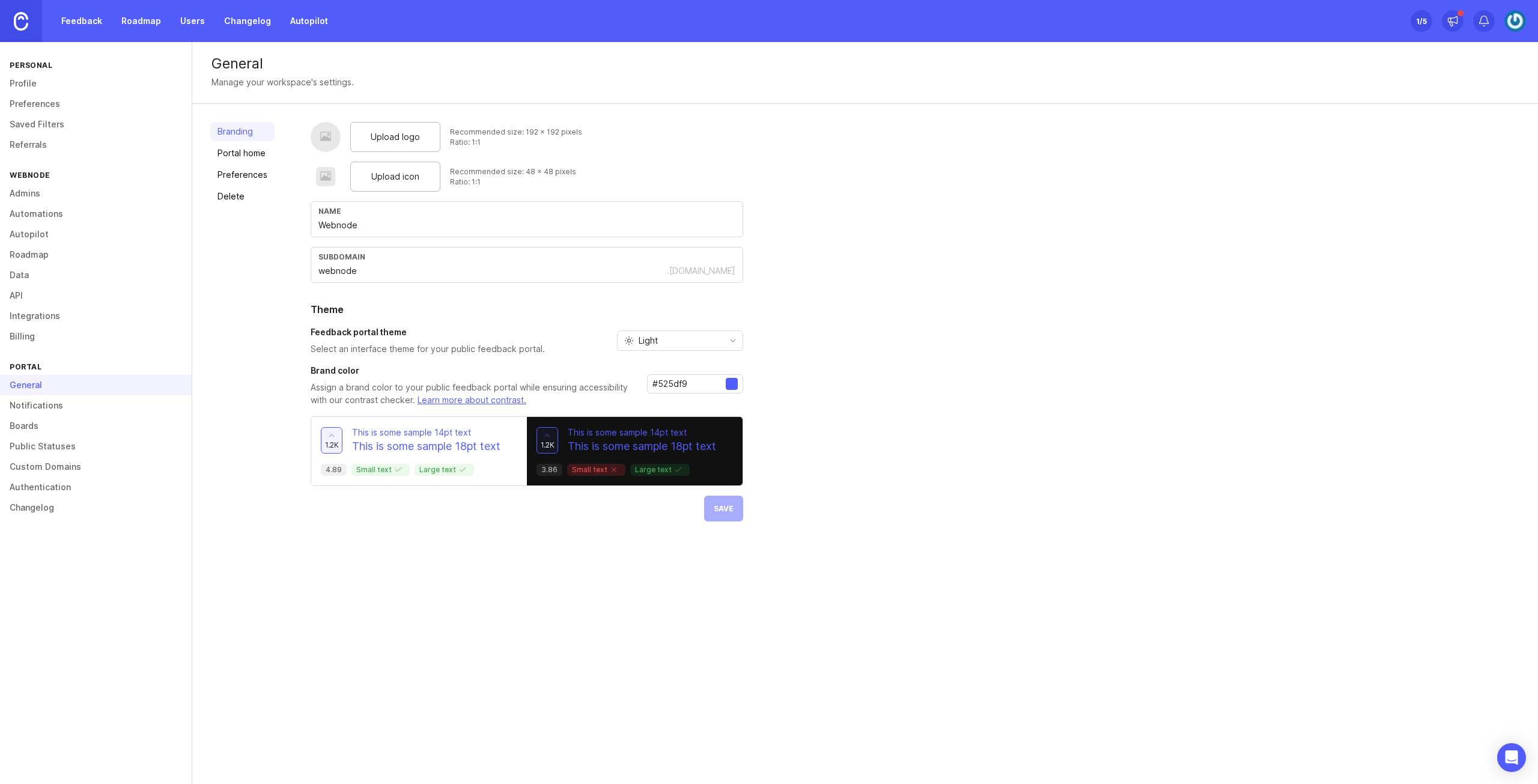
click at [74, 200] on link "Admins" at bounding box center [96, 194] width 192 height 21
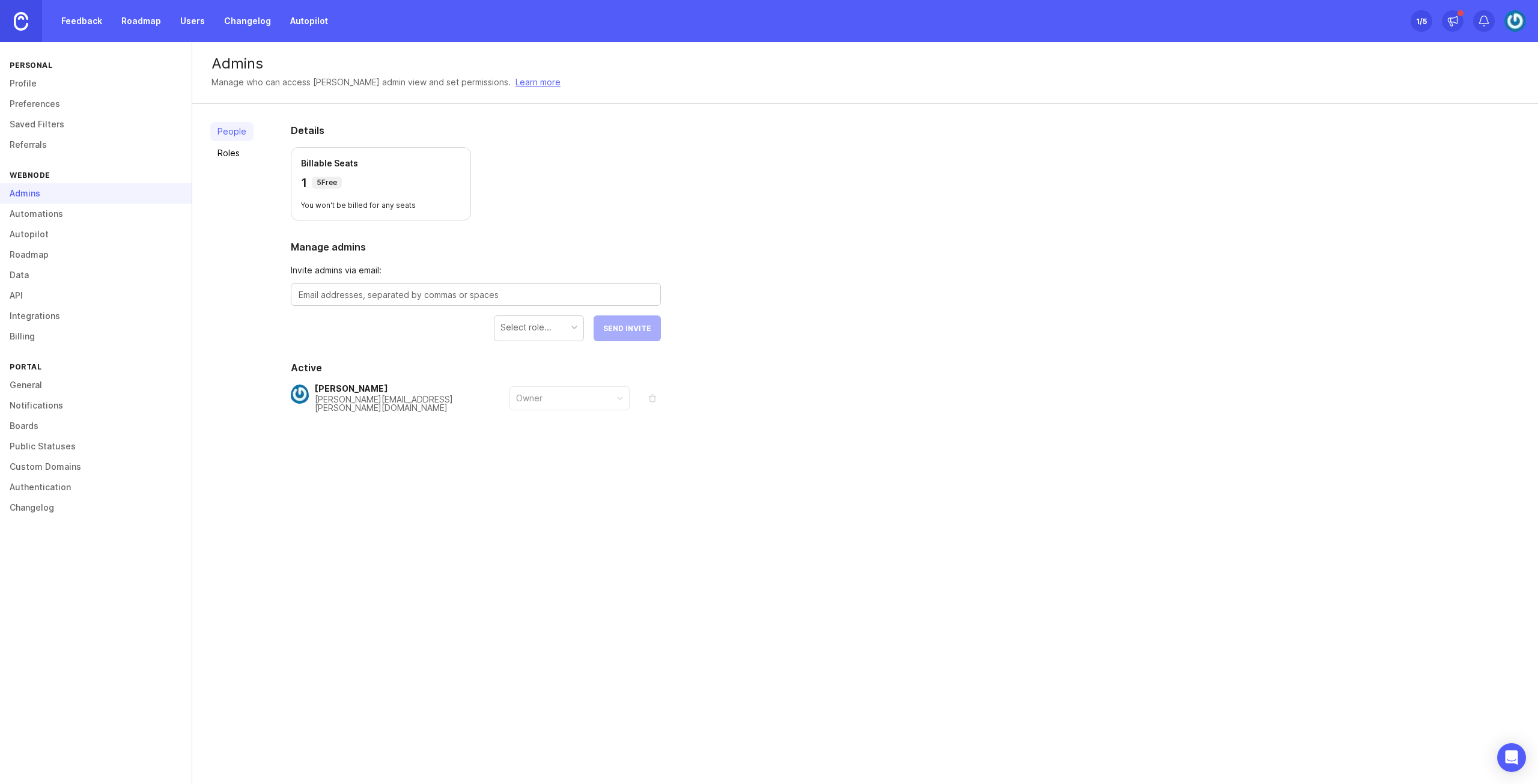
click at [75, 224] on link "Autopilot" at bounding box center [96, 234] width 192 height 21
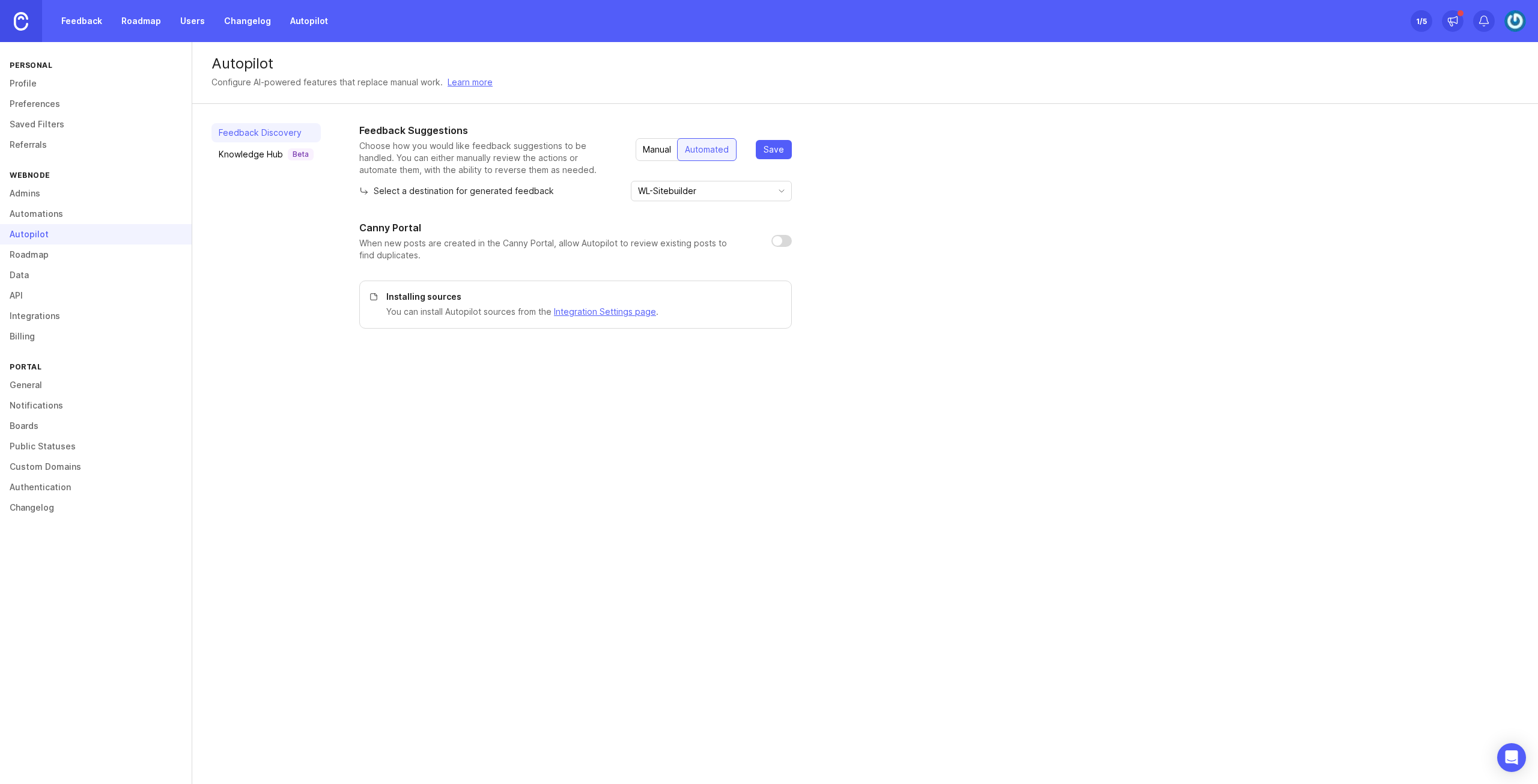
click at [78, 192] on link "Admins" at bounding box center [96, 194] width 192 height 21
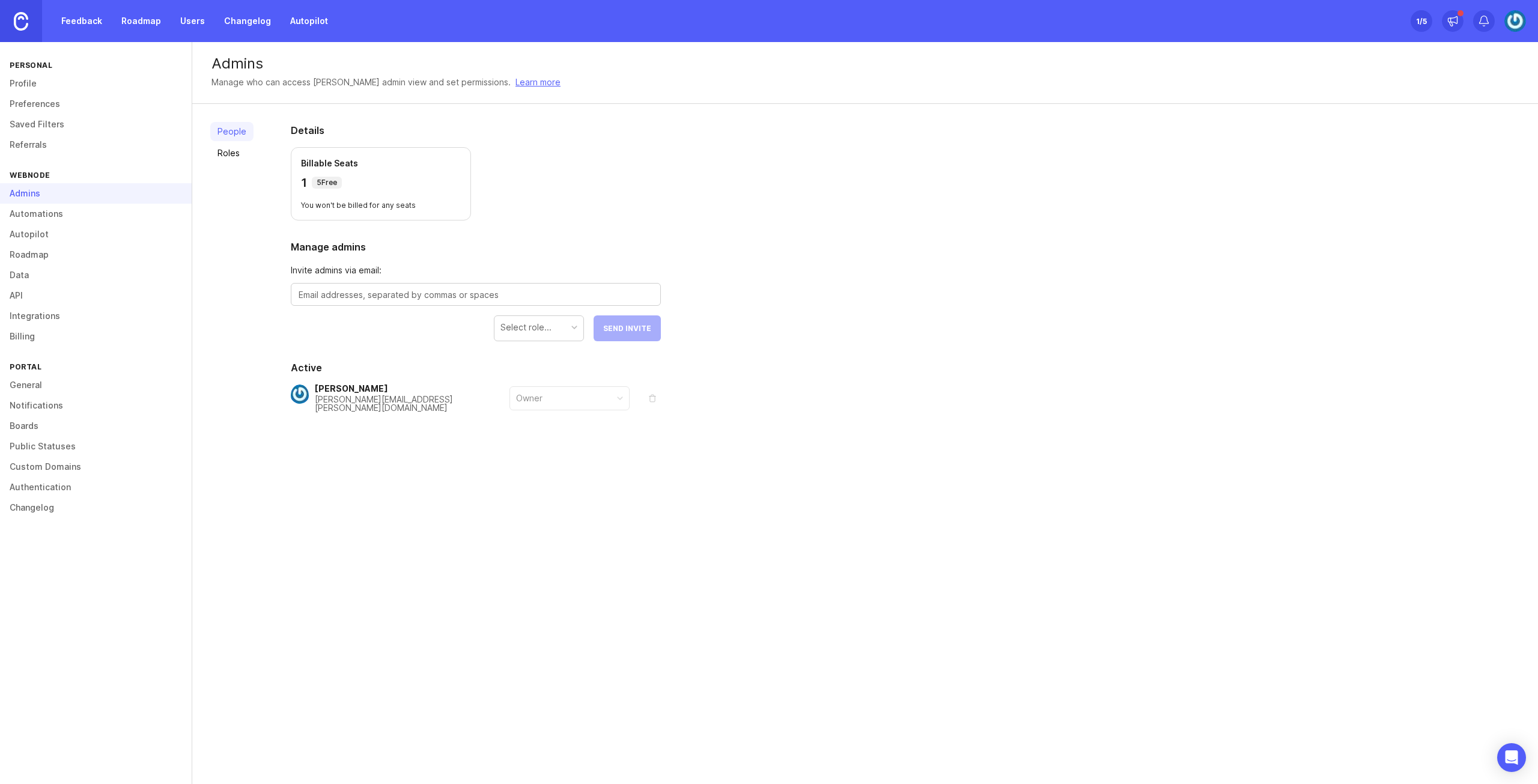
click at [256, 146] on div "People Roles Details Billable Seats 1 5 Free You won't be billed for any seats …" at bounding box center [865, 296] width 1346 height 385
click at [248, 148] on link "Roles" at bounding box center [232, 153] width 43 height 19
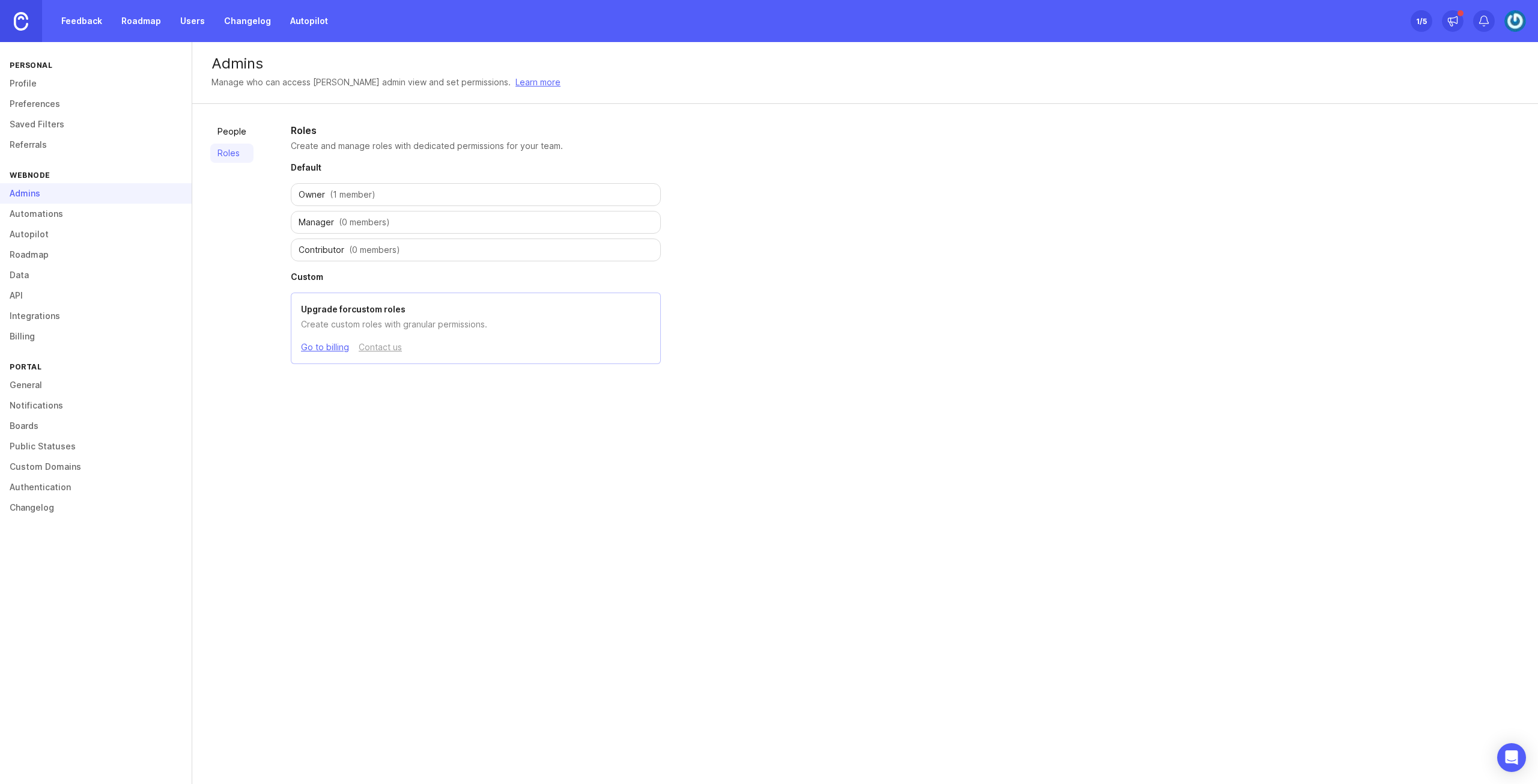
click at [382, 248] on span "(0 members)" at bounding box center [374, 250] width 51 height 12
click at [222, 132] on link "People" at bounding box center [232, 132] width 43 height 19
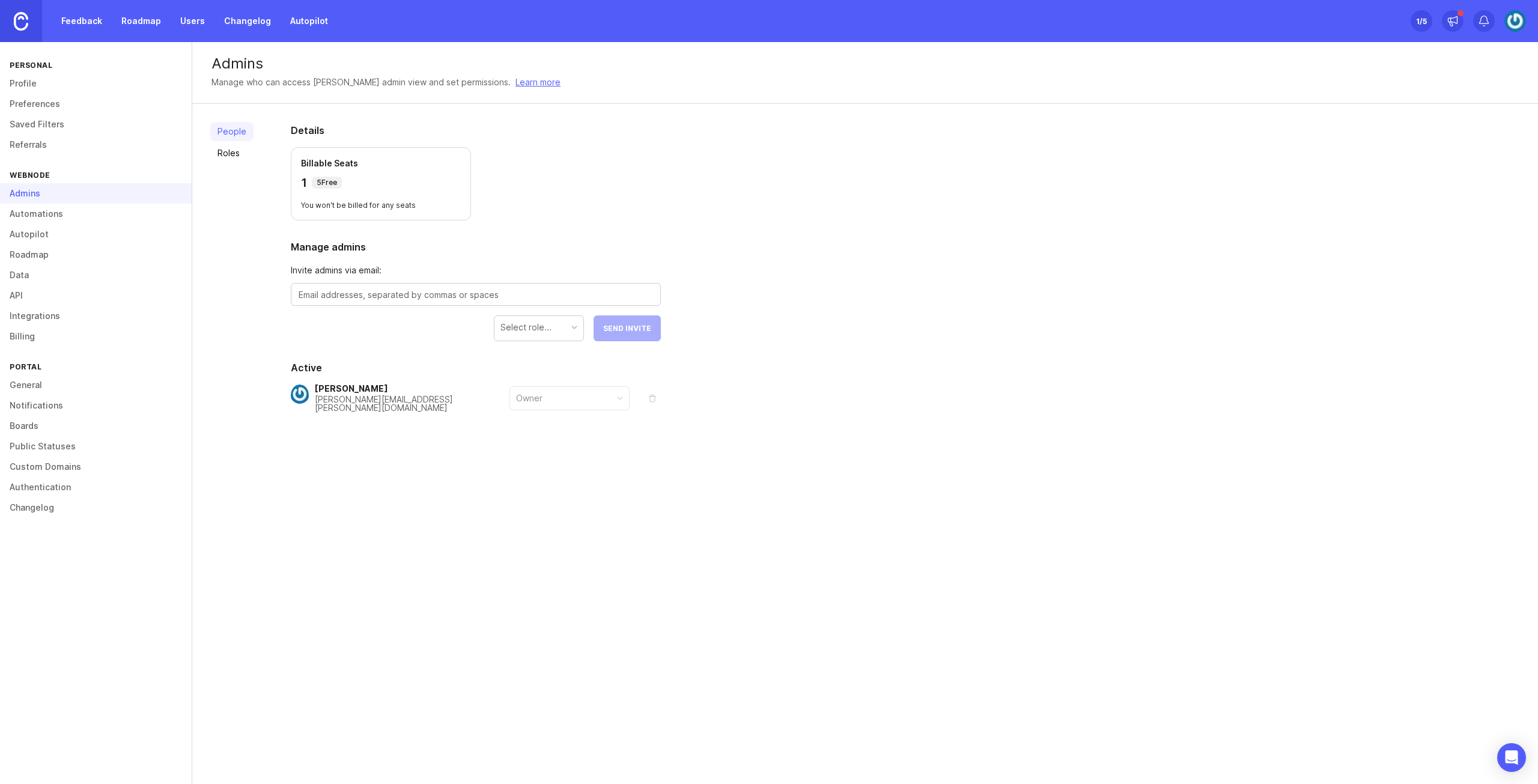
click at [84, 208] on link "Automations" at bounding box center [96, 214] width 192 height 21
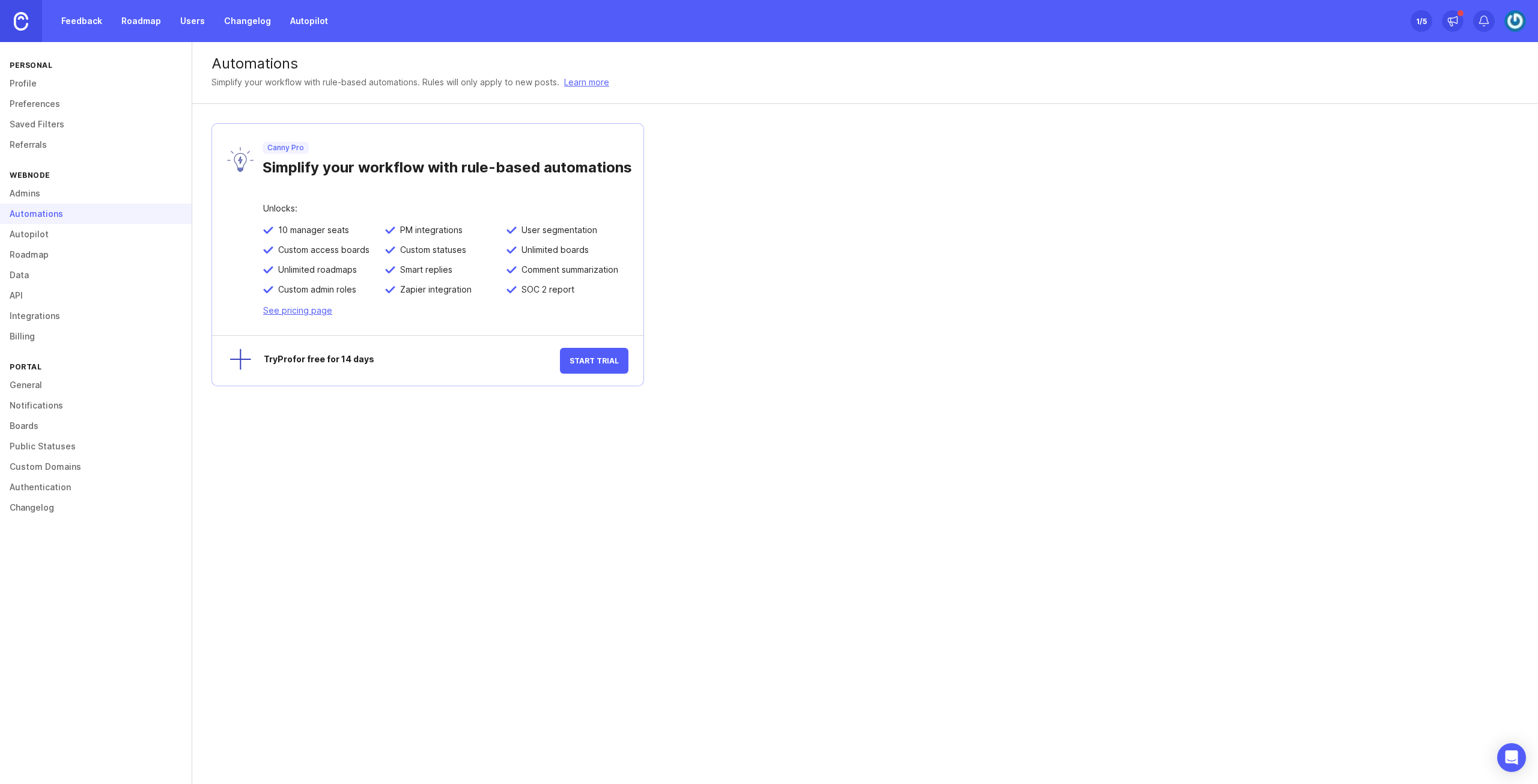
click at [90, 237] on link "Autopilot" at bounding box center [96, 234] width 192 height 21
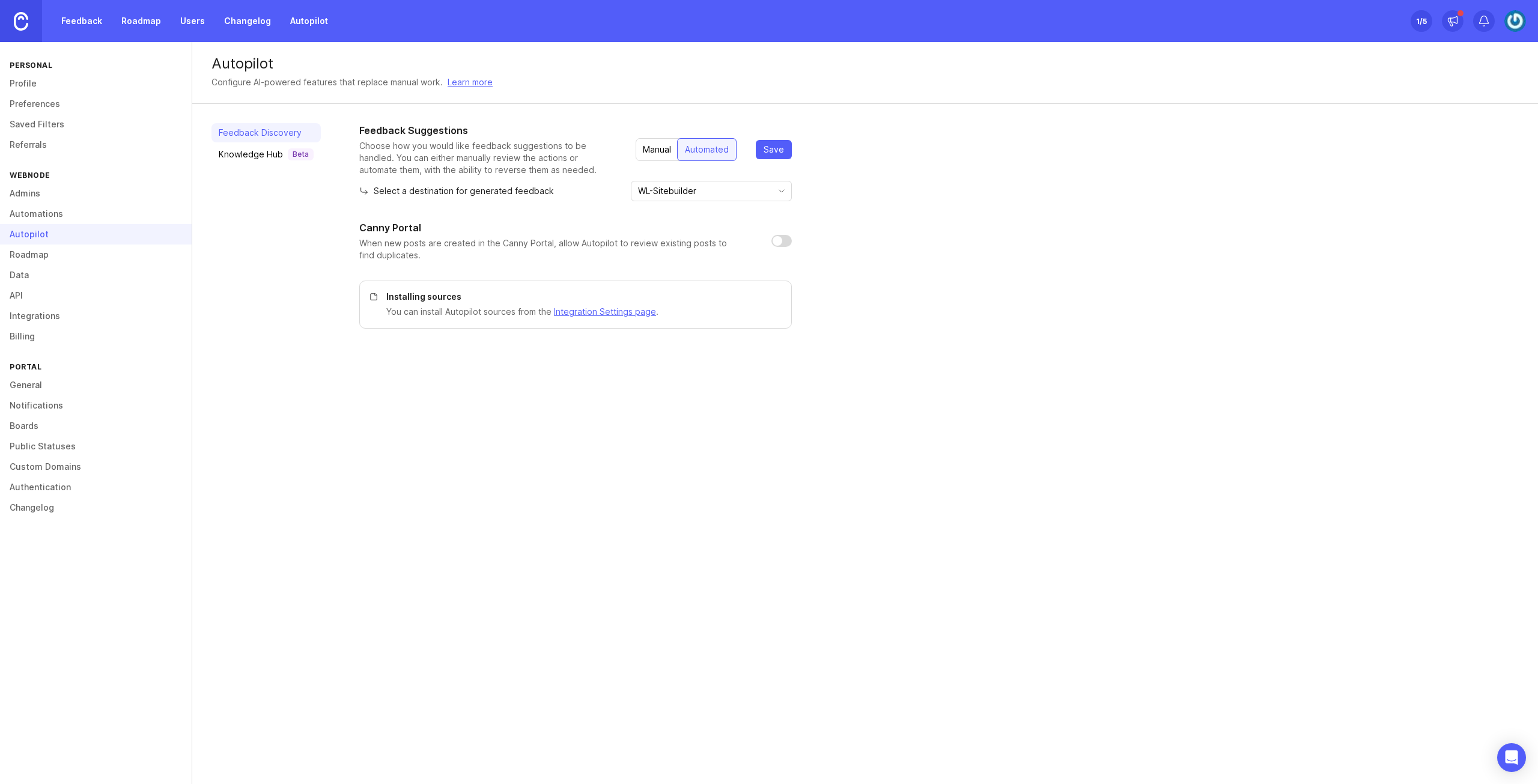
click at [87, 243] on div "Autopilot" at bounding box center [96, 234] width 192 height 21
click at [87, 276] on link "Data" at bounding box center [96, 275] width 192 height 21
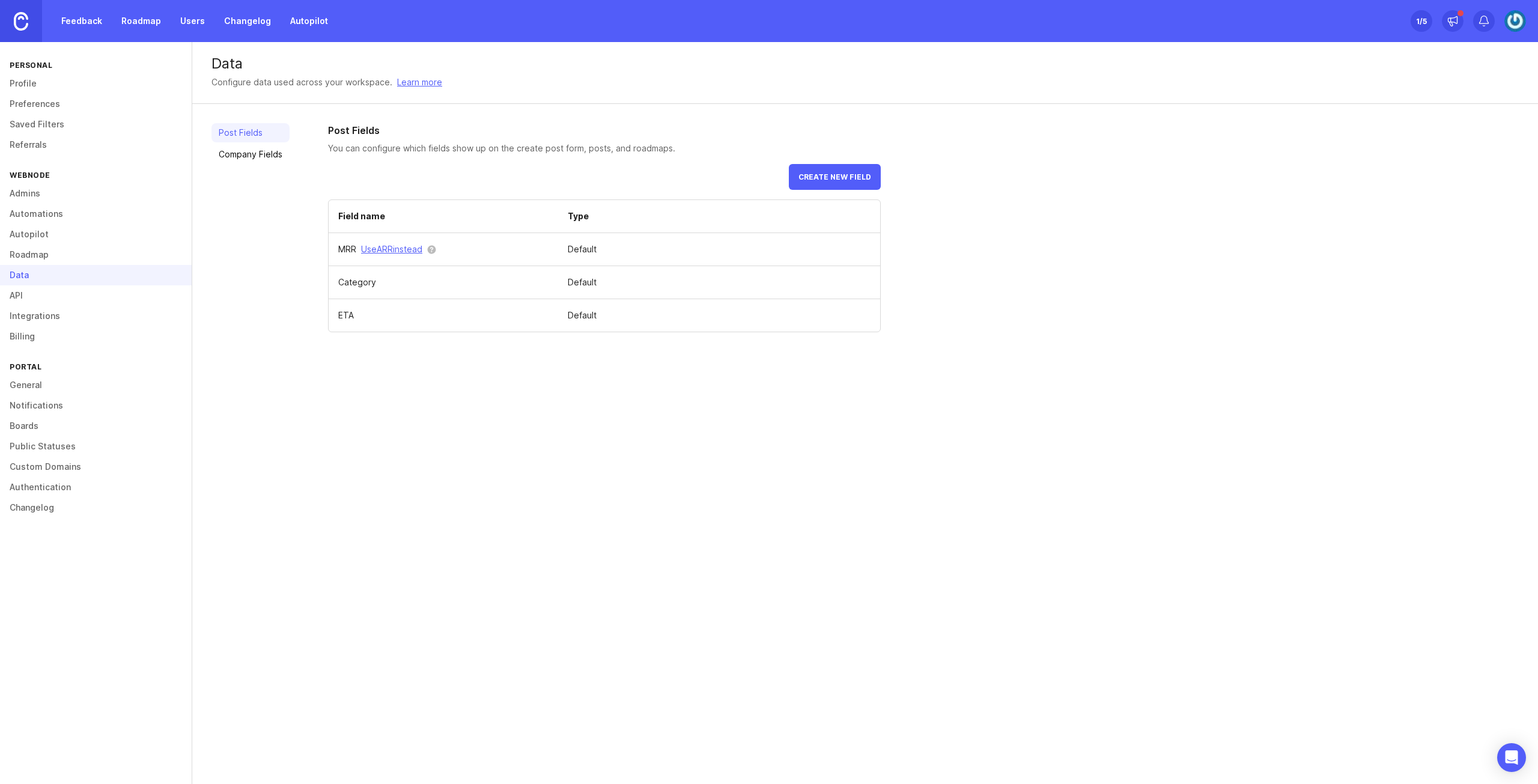
click at [102, 380] on link "General" at bounding box center [96, 385] width 192 height 21
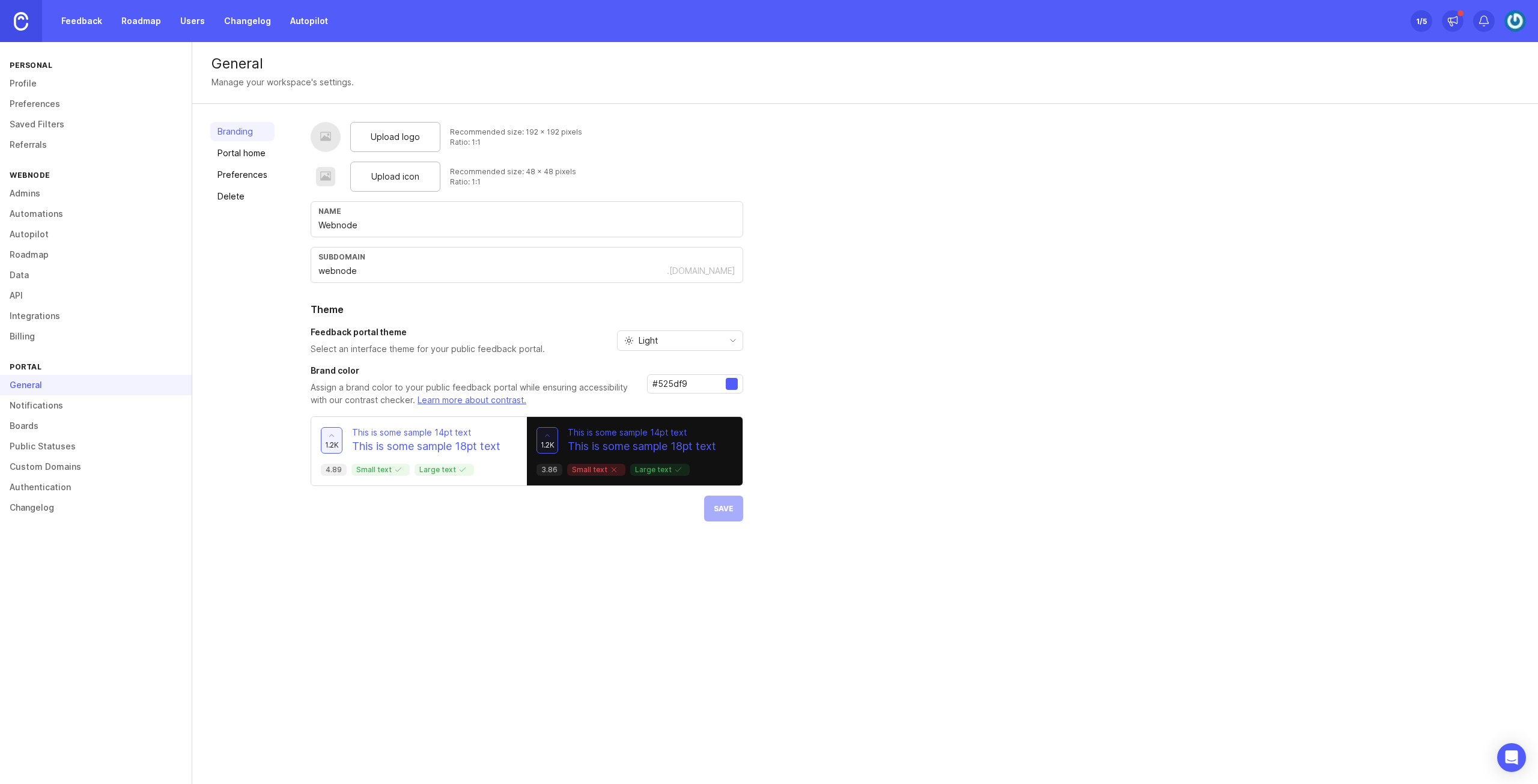
click at [95, 408] on link "Notifications" at bounding box center [96, 405] width 192 height 21
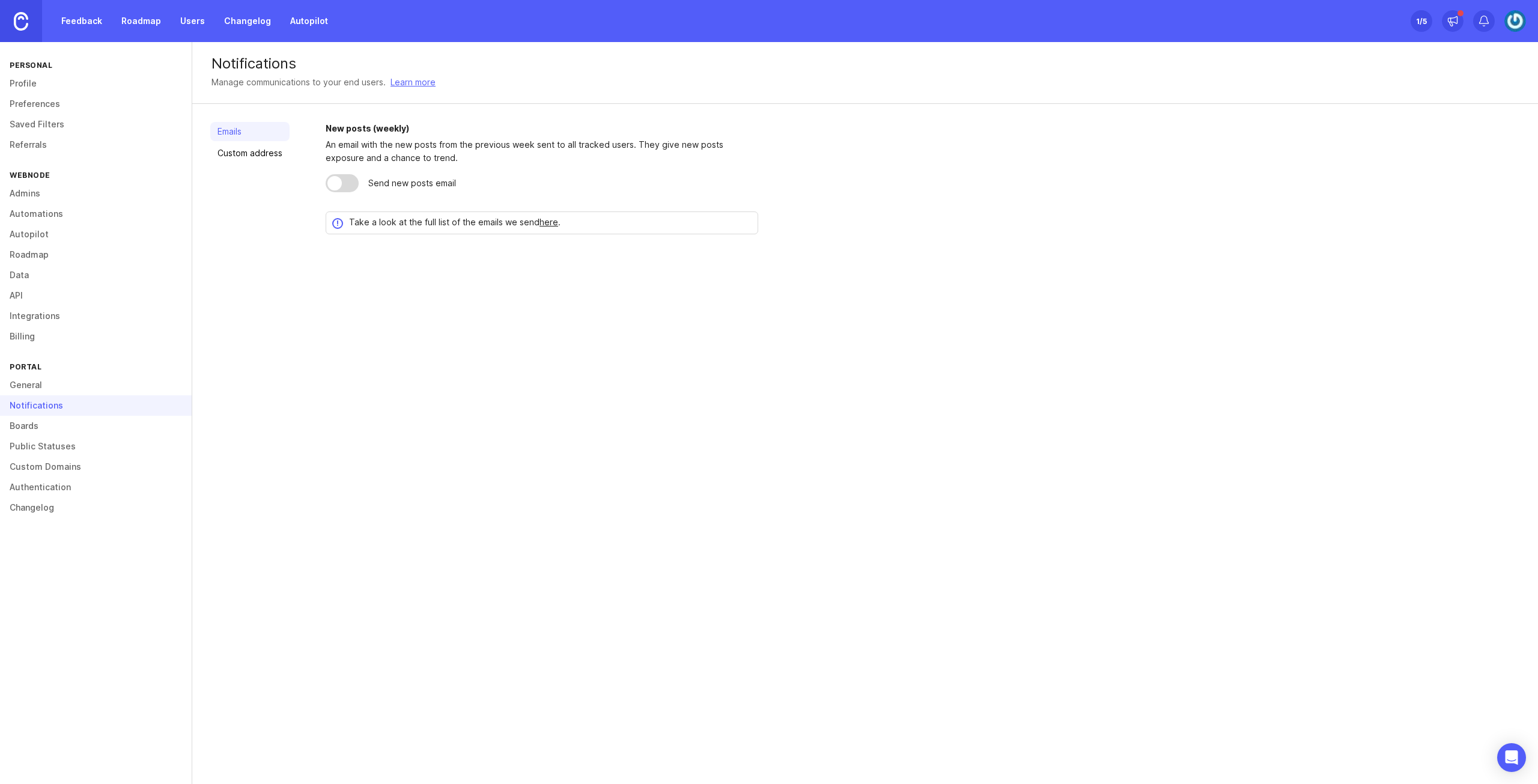
click at [95, 421] on link "Boards" at bounding box center [96, 426] width 192 height 21
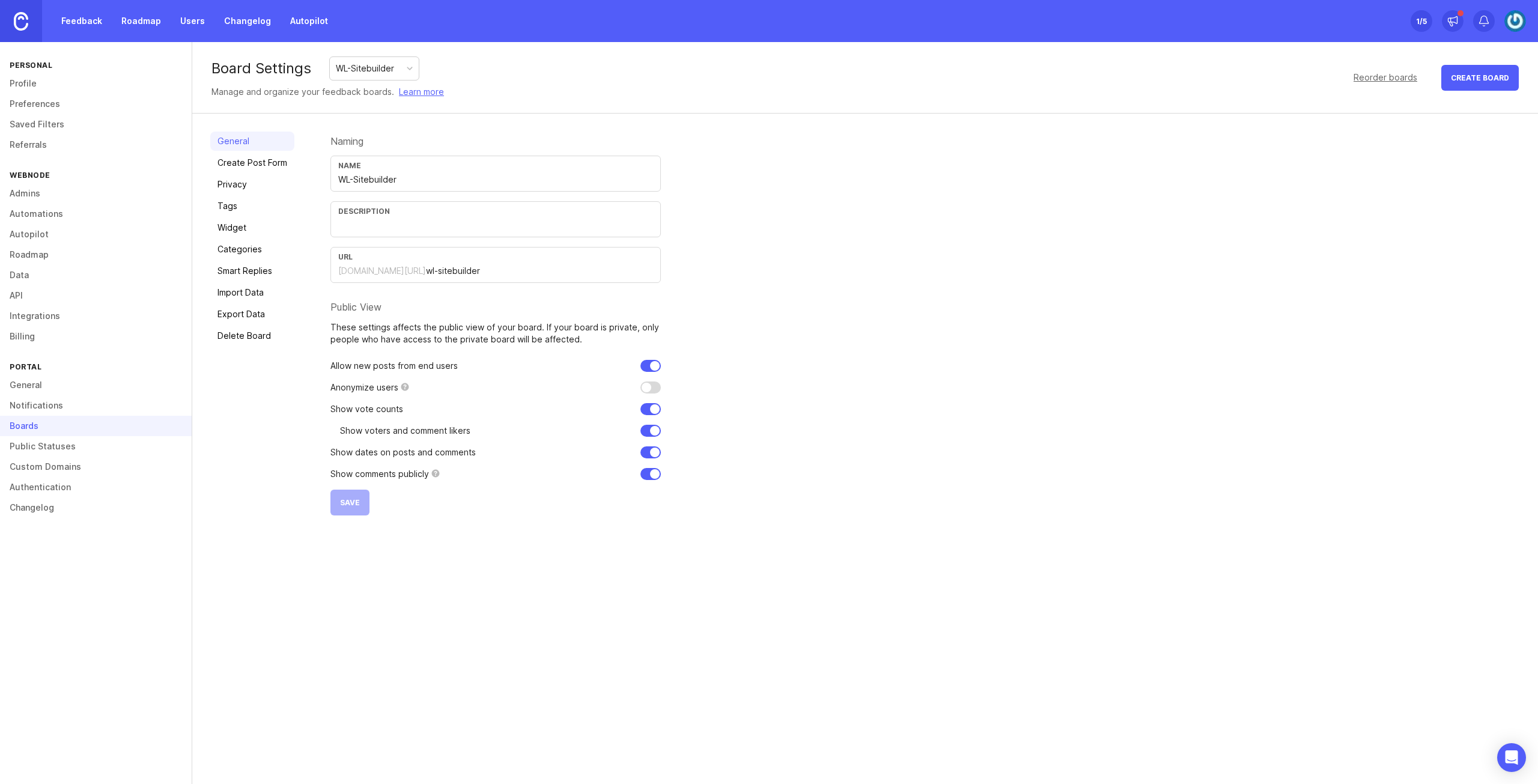
click at [259, 291] on link "Import Data" at bounding box center [252, 293] width 84 height 19
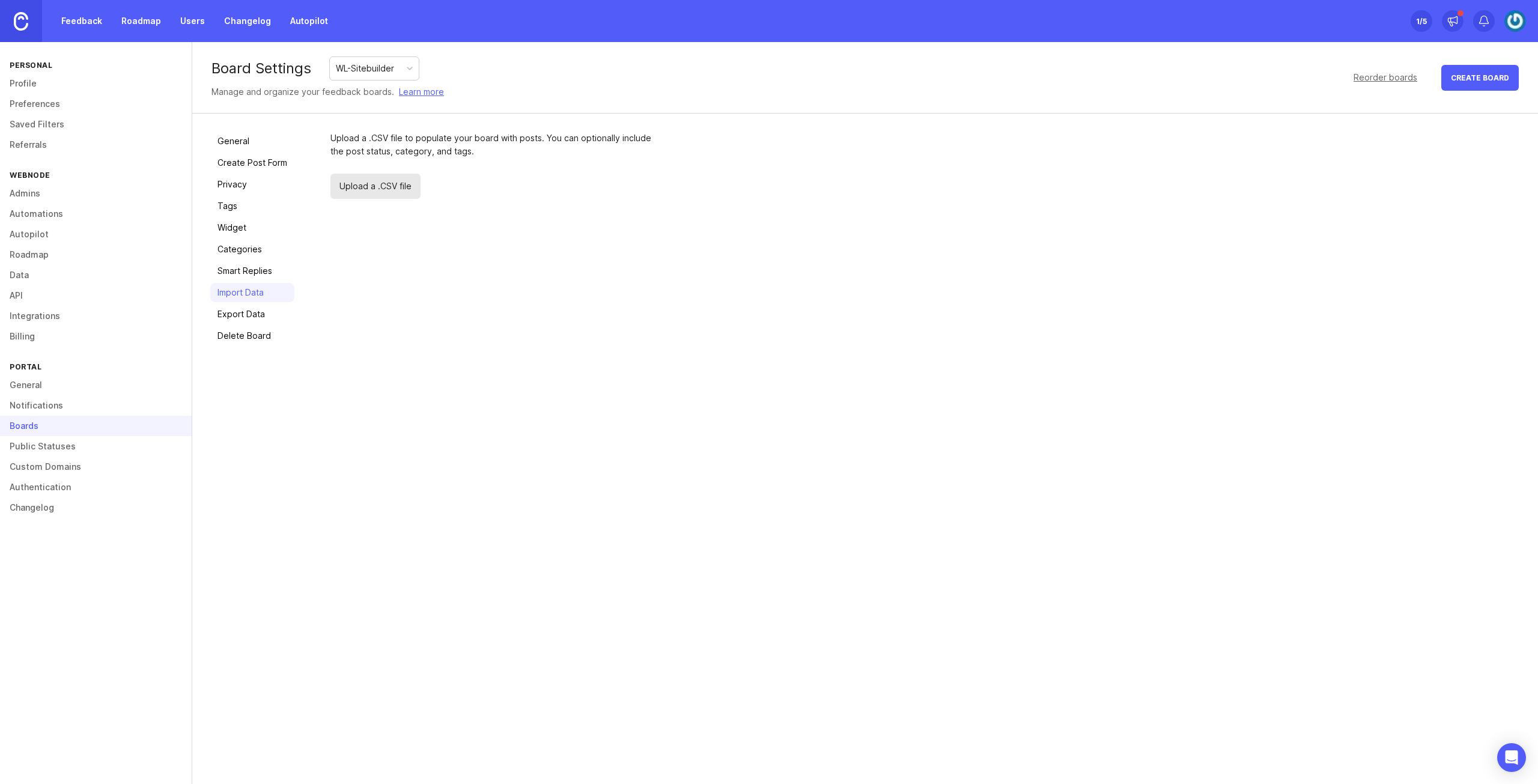
click at [380, 193] on span "Upload a .CSV file" at bounding box center [376, 186] width 90 height 25
click at [485, 331] on div "Upload a .CSV file to populate your board with posts. You can optionally includ…" at bounding box center [925, 239] width 1189 height 214
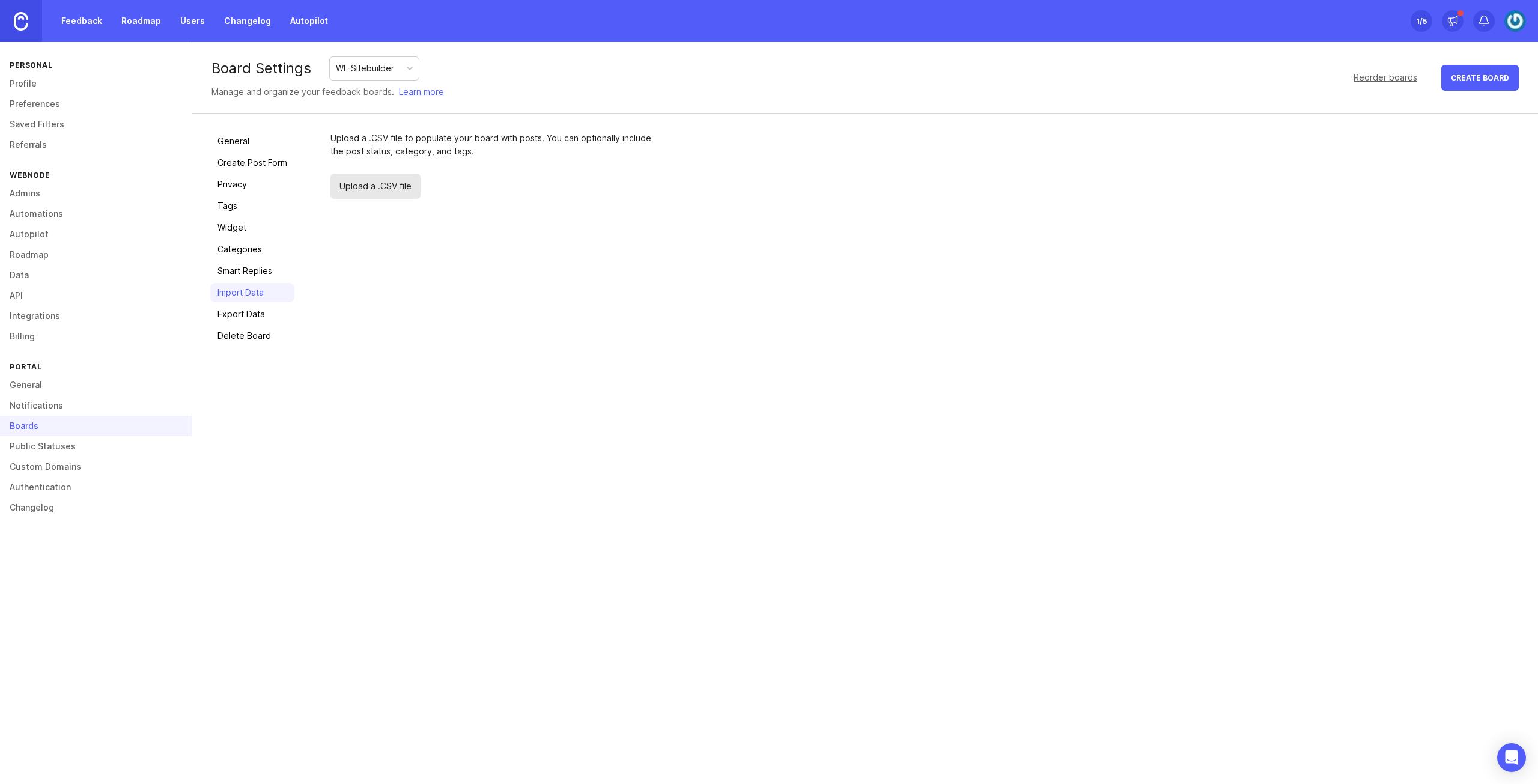
click at [485, 331] on div "Upload a .CSV file to populate your board with posts. You can optionally includ…" at bounding box center [925, 239] width 1189 height 214
click at [383, 174] on span "Upload a .CSV file" at bounding box center [376, 186] width 90 height 25
click at [601, 258] on div "Upload a .CSV file to populate your board with posts. You can optionally includ…" at bounding box center [925, 239] width 1189 height 214
click at [377, 184] on span "Upload a .CSV file" at bounding box center [376, 186] width 90 height 25
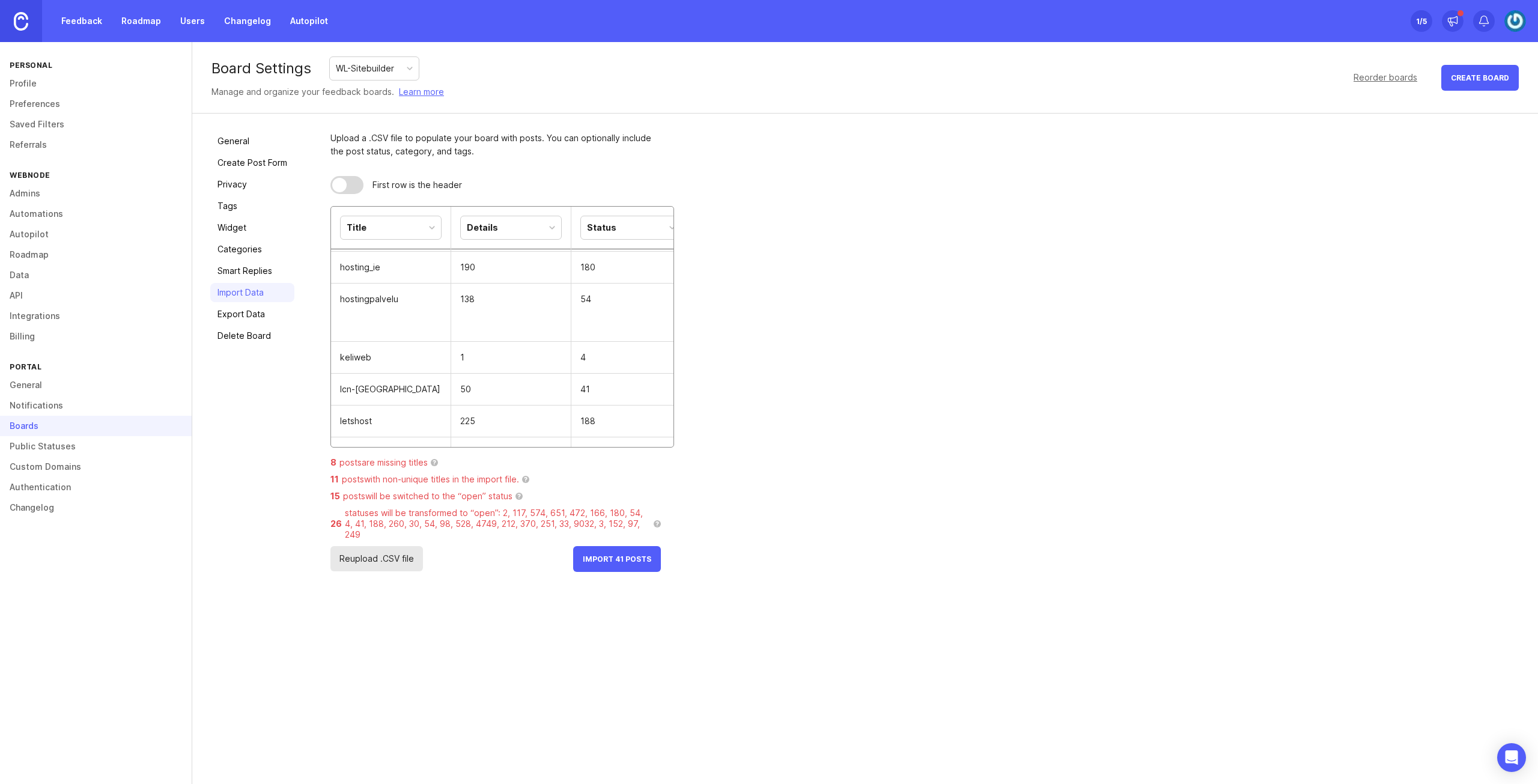
scroll to position [300, 0]
click at [614, 546] on button "Import 41 Posts" at bounding box center [617, 559] width 87 height 26
click at [618, 554] on span "Import 41 Posts" at bounding box center [617, 559] width 68 height 9
click at [623, 554] on span "Import 41 Posts" at bounding box center [617, 559] width 68 height 9
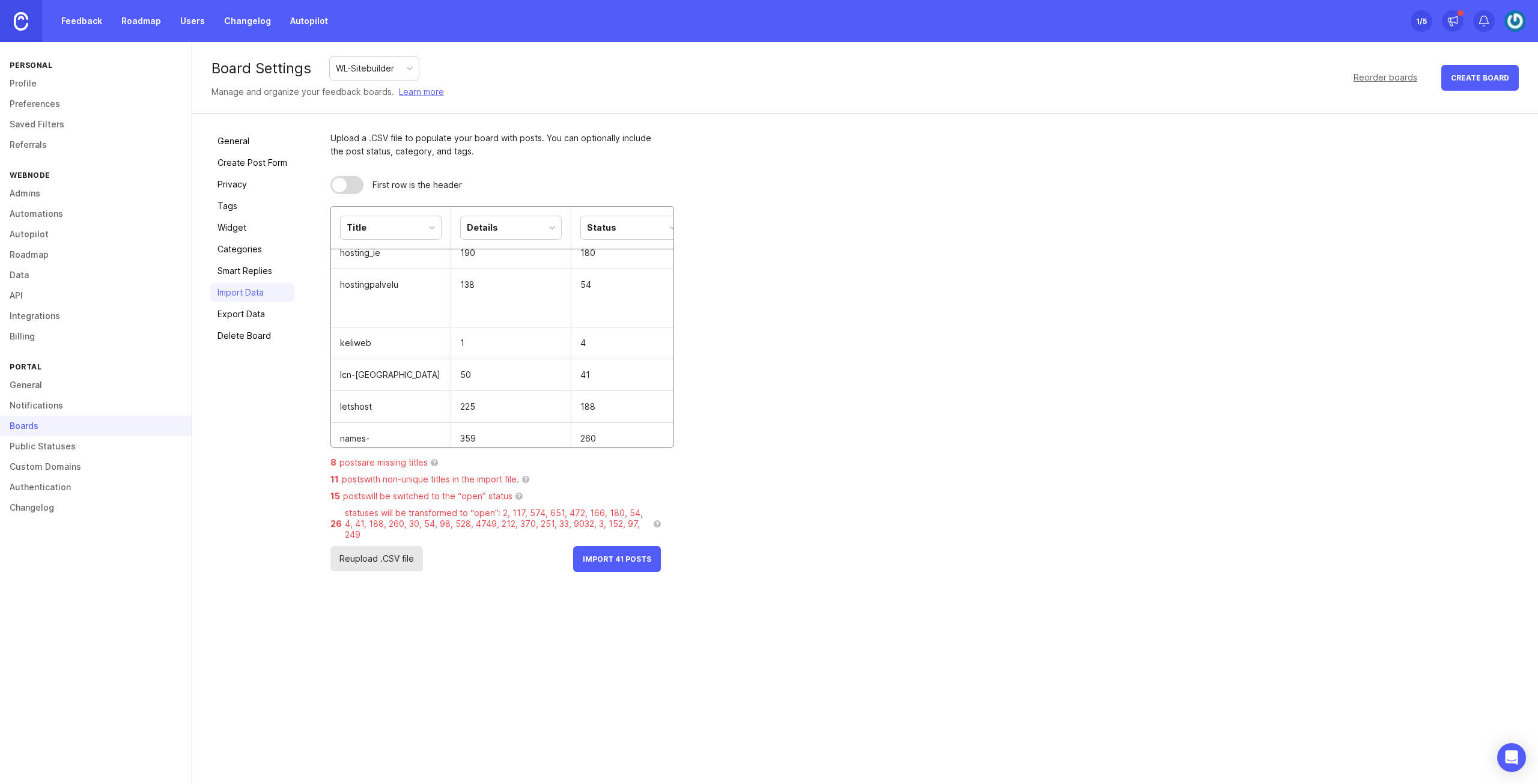
click at [623, 554] on span "Import 41 Posts" at bounding box center [617, 559] width 68 height 9
click at [625, 554] on button "Import 41 Posts" at bounding box center [617, 559] width 87 height 26
click at [618, 554] on span "Import 41 Posts" at bounding box center [617, 559] width 68 height 9
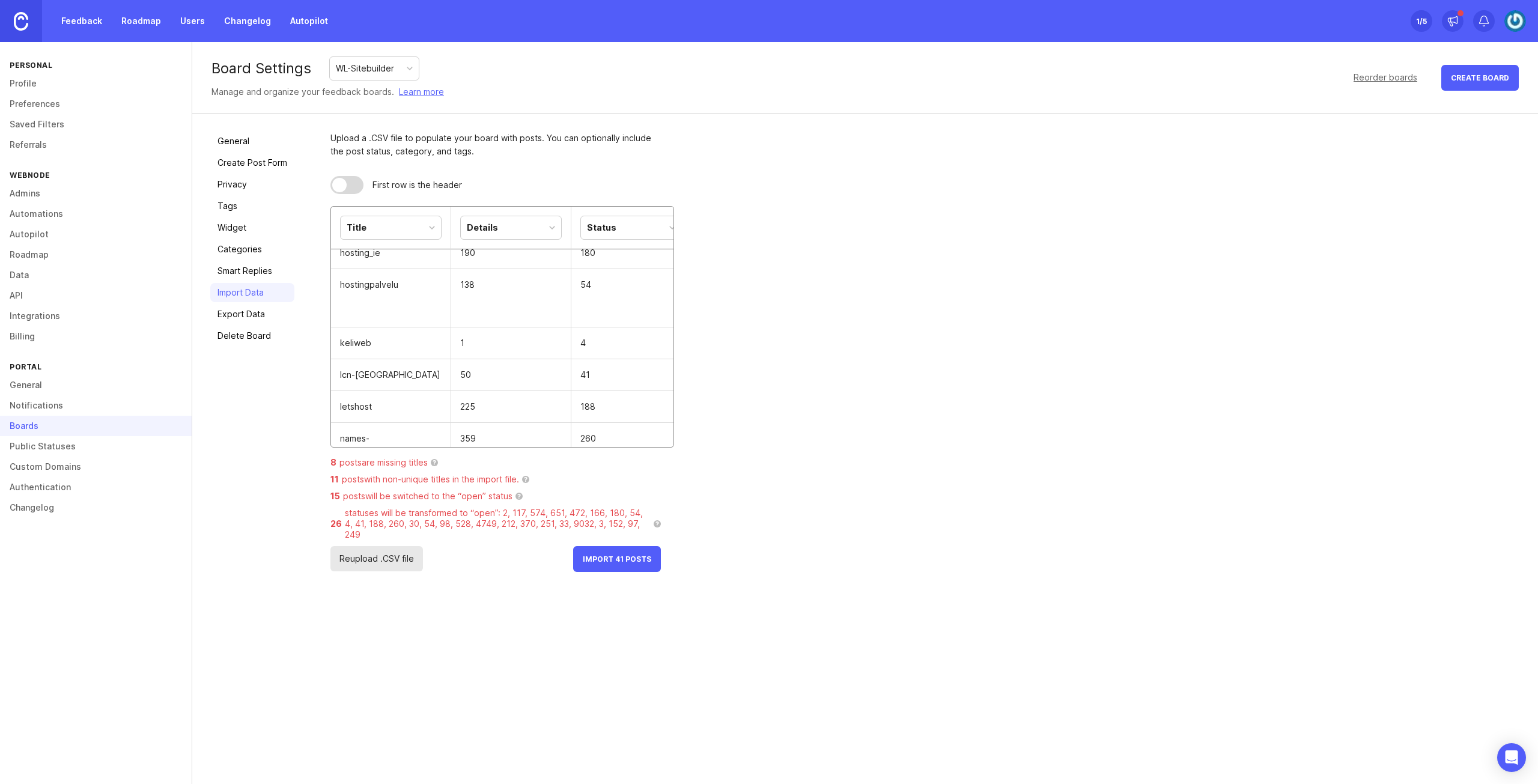
click at [618, 554] on span "Import 41 Posts" at bounding box center [617, 559] width 68 height 9
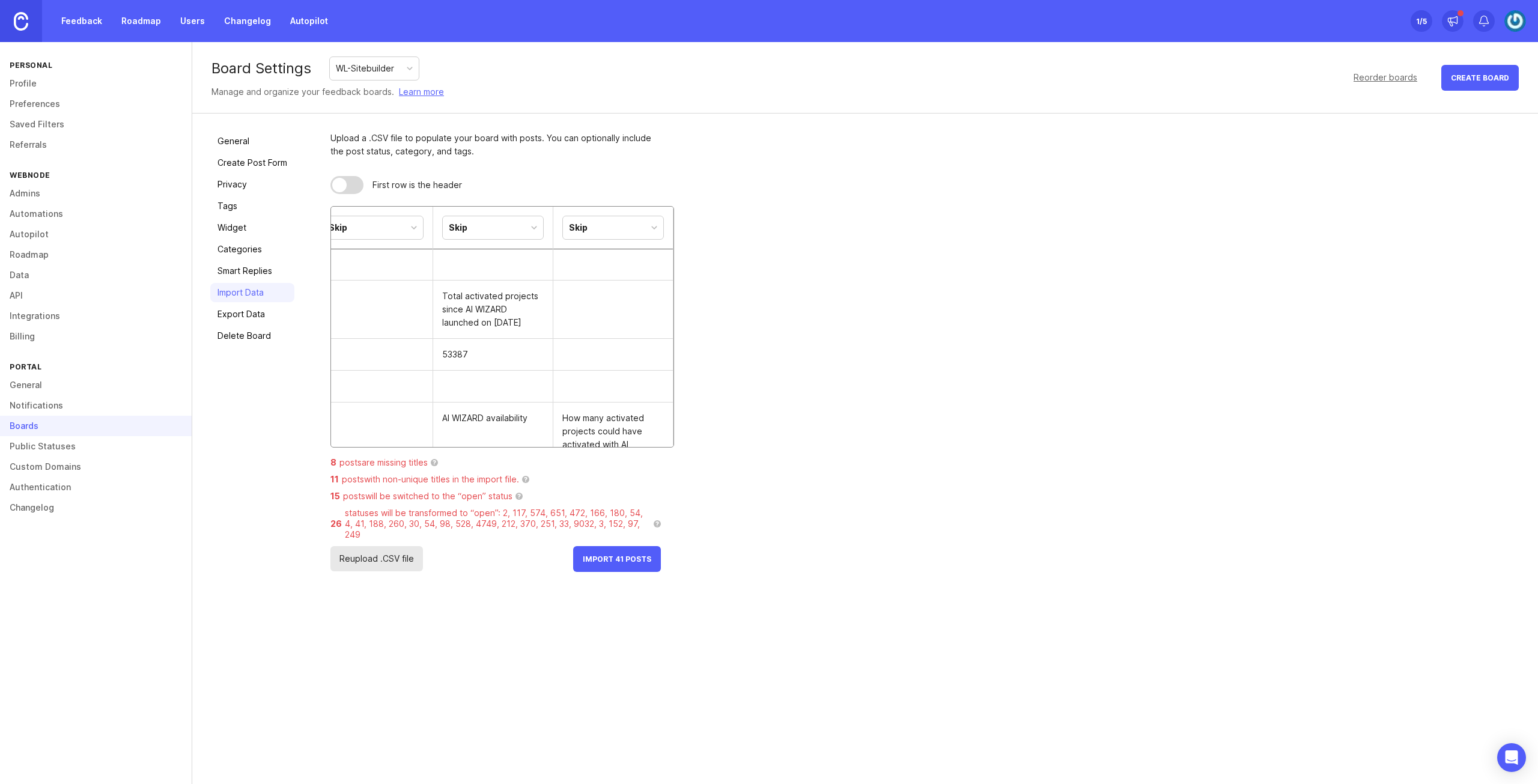
scroll to position [0, 1349]
click at [629, 224] on div "Skip" at bounding box center [613, 227] width 100 height 23
click at [615, 554] on span "Import 41 Posts" at bounding box center [617, 559] width 68 height 9
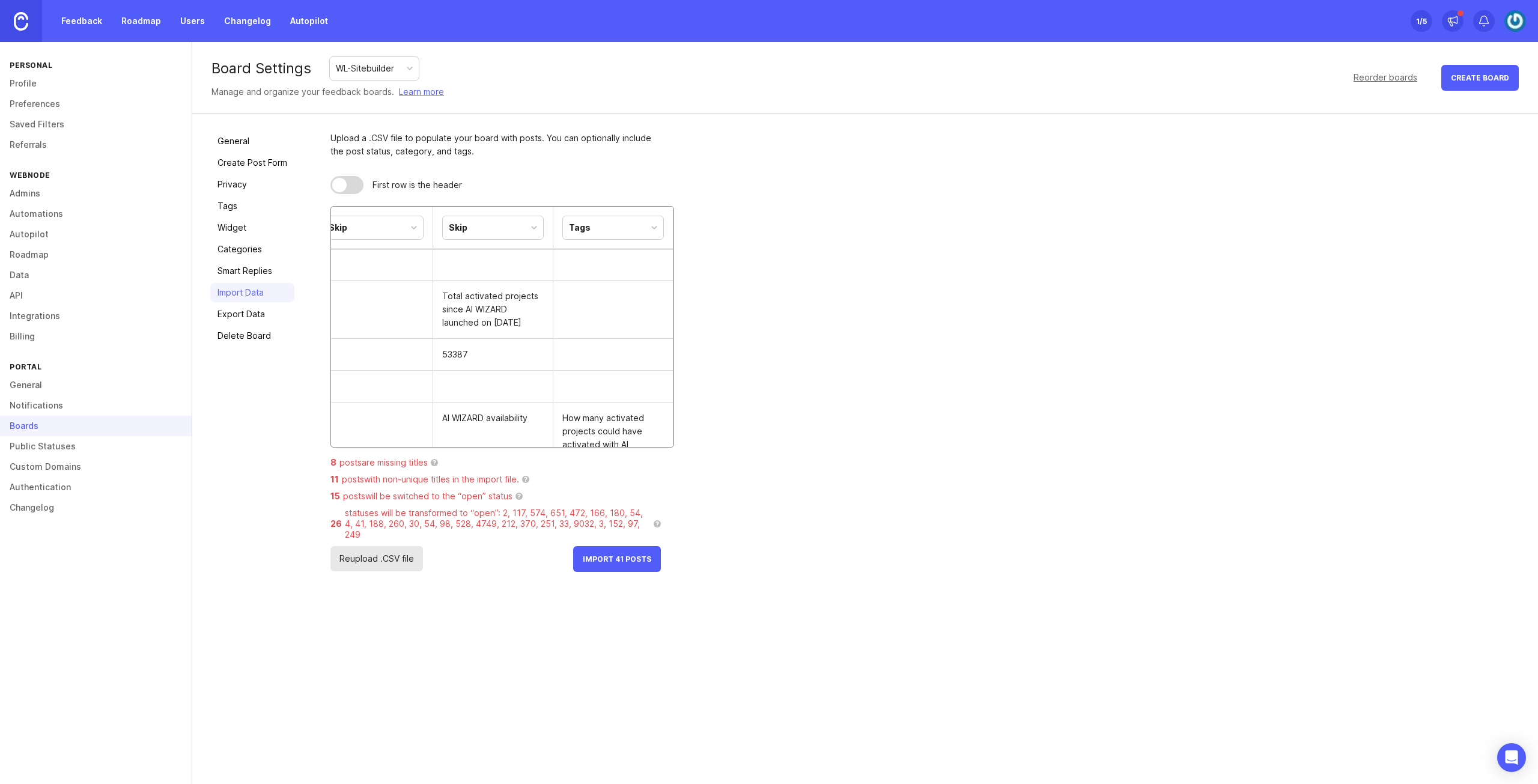
click at [615, 554] on span "Import 41 Posts" at bounding box center [617, 559] width 68 height 9
click at [610, 554] on span "Import 41 Posts" at bounding box center [617, 559] width 68 height 9
click at [752, 436] on div "Upload a .CSV file to populate your board with posts. You can optionally includ…" at bounding box center [925, 352] width 1189 height 441
